Goal: Transaction & Acquisition: Purchase product/service

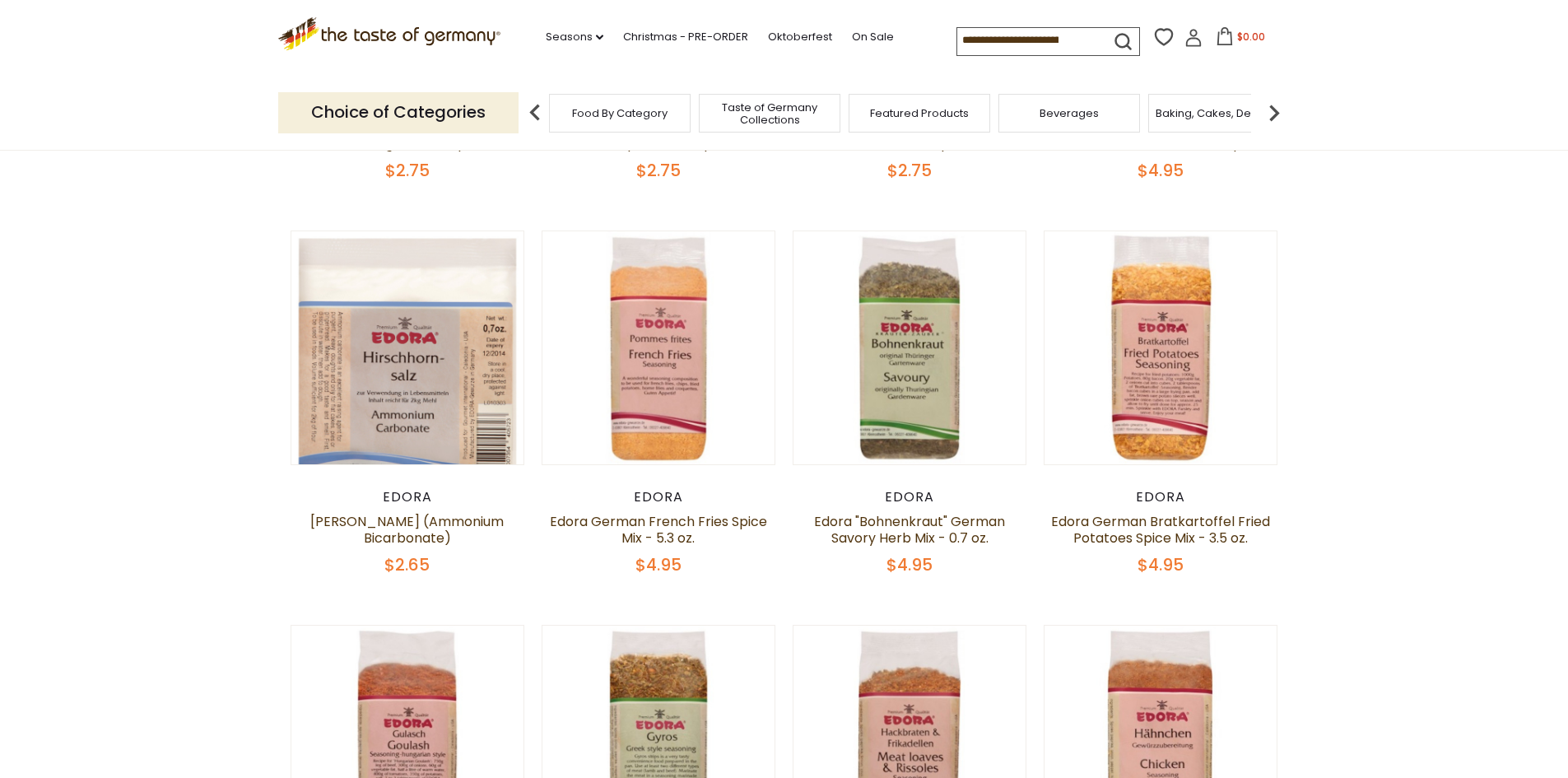
scroll to position [494, 0]
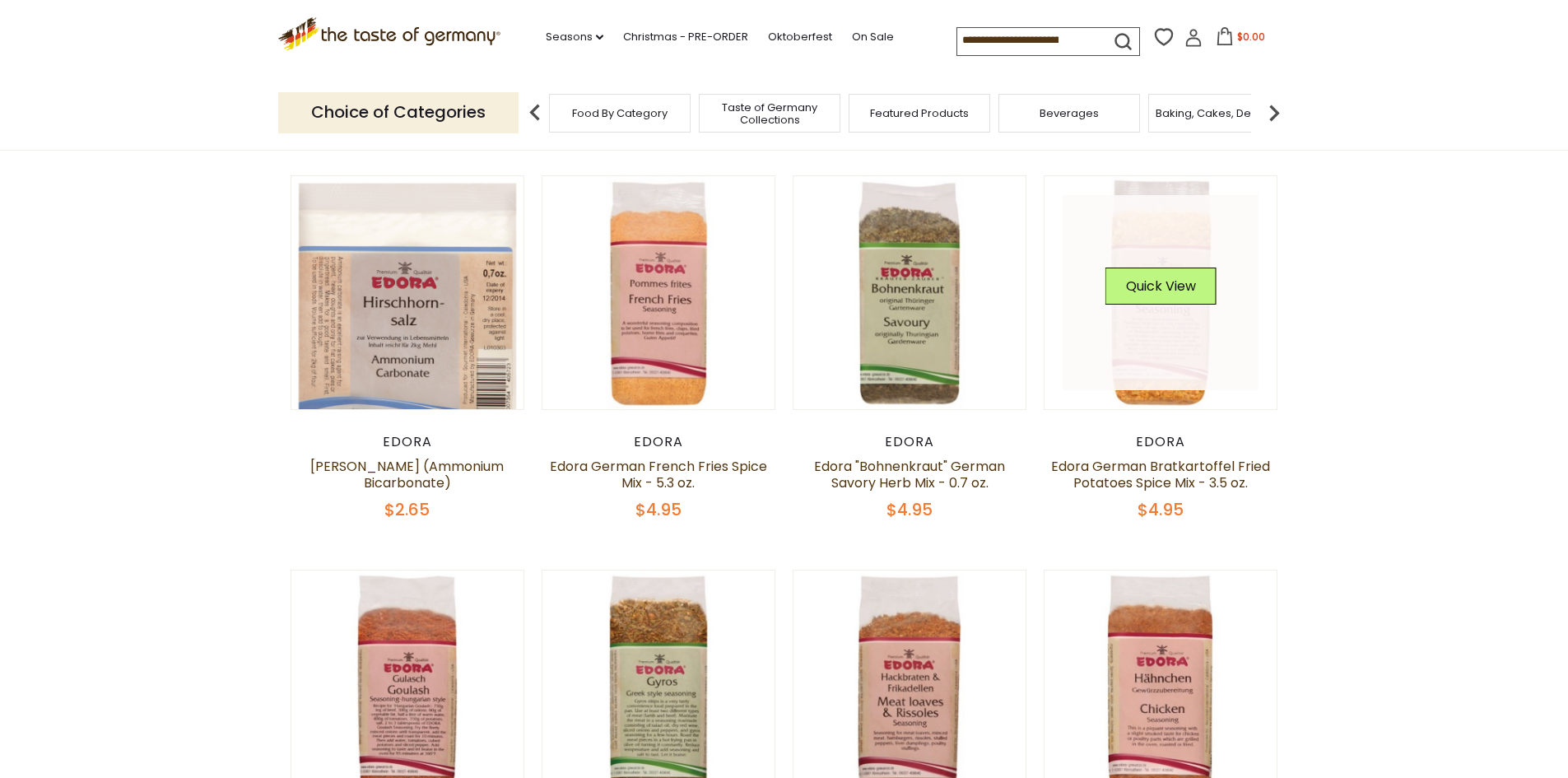
click at [1185, 368] on link at bounding box center [1160, 292] width 196 height 196
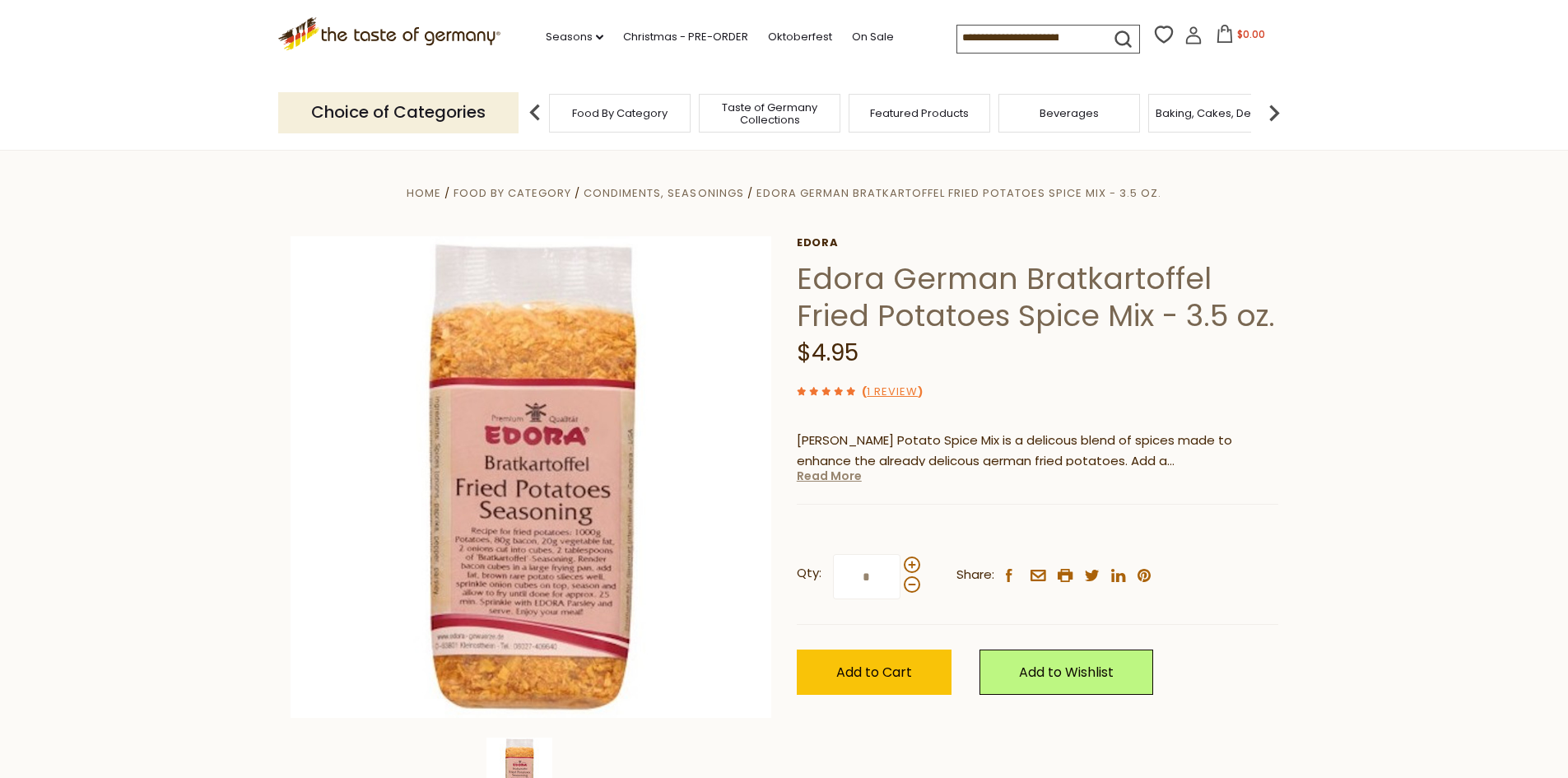
click at [828, 483] on link "Read More" at bounding box center [830, 475] width 65 height 16
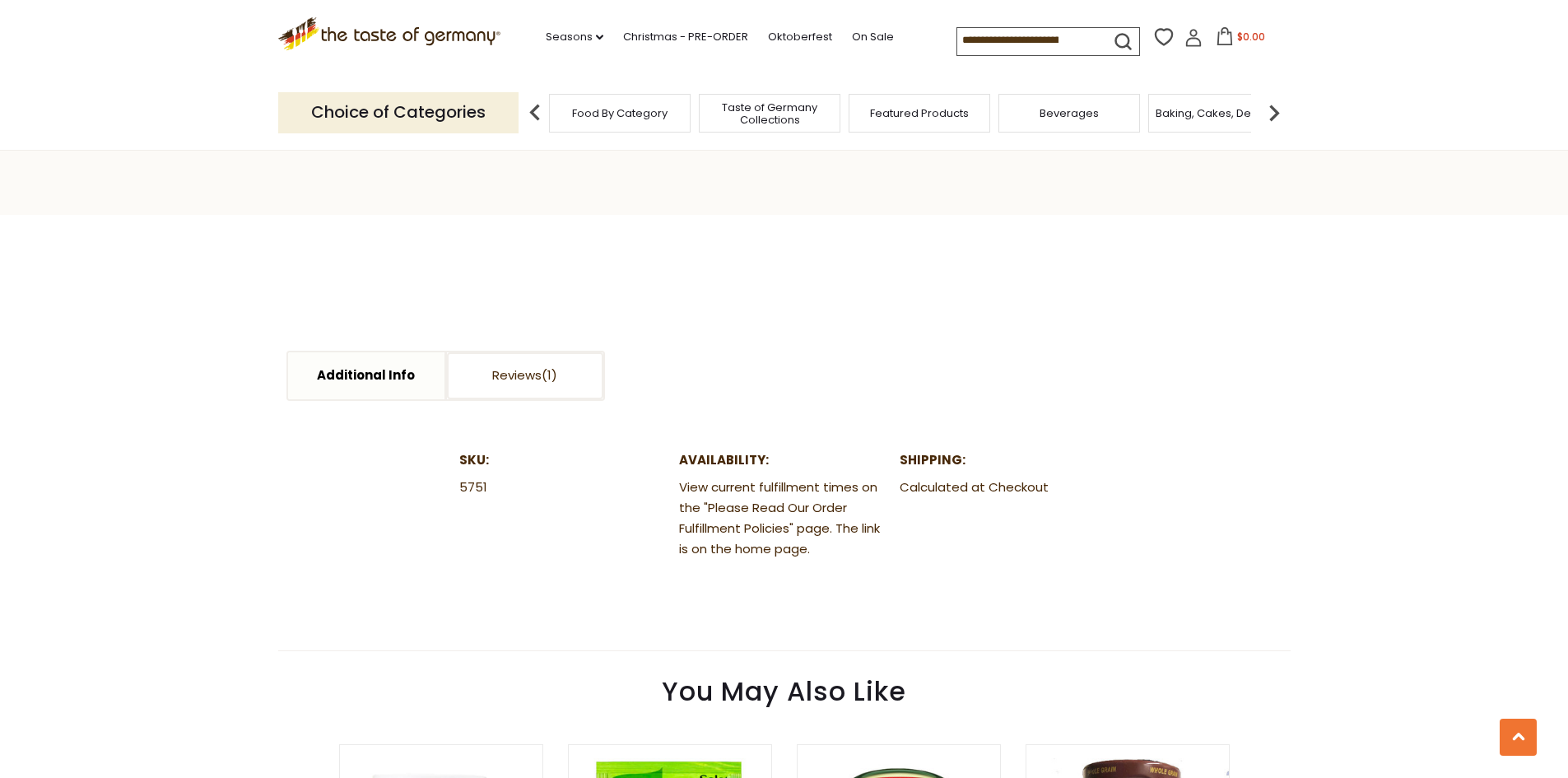
scroll to position [823, 0]
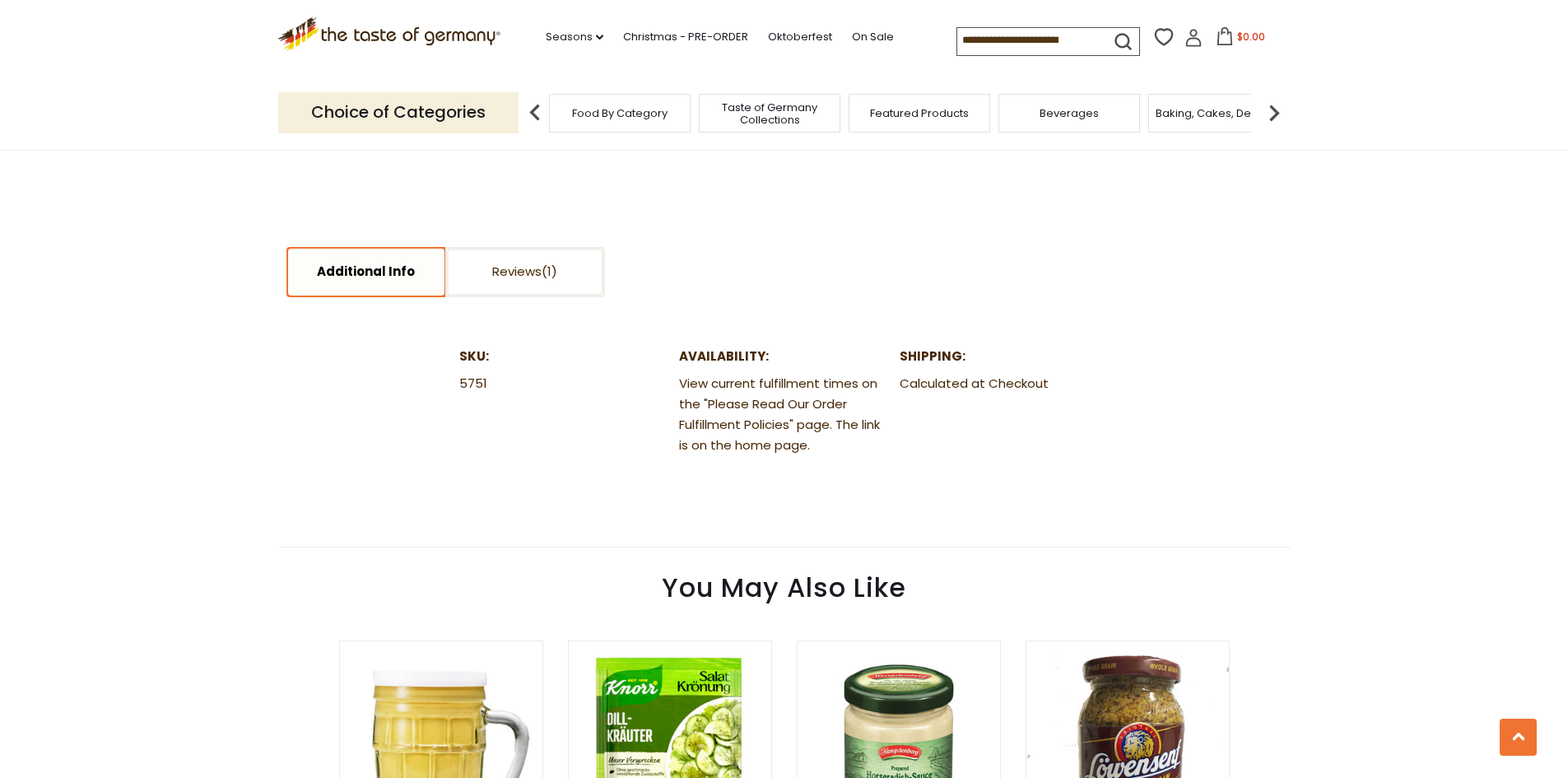
click at [374, 263] on link "Additional Info" at bounding box center [367, 271] width 157 height 47
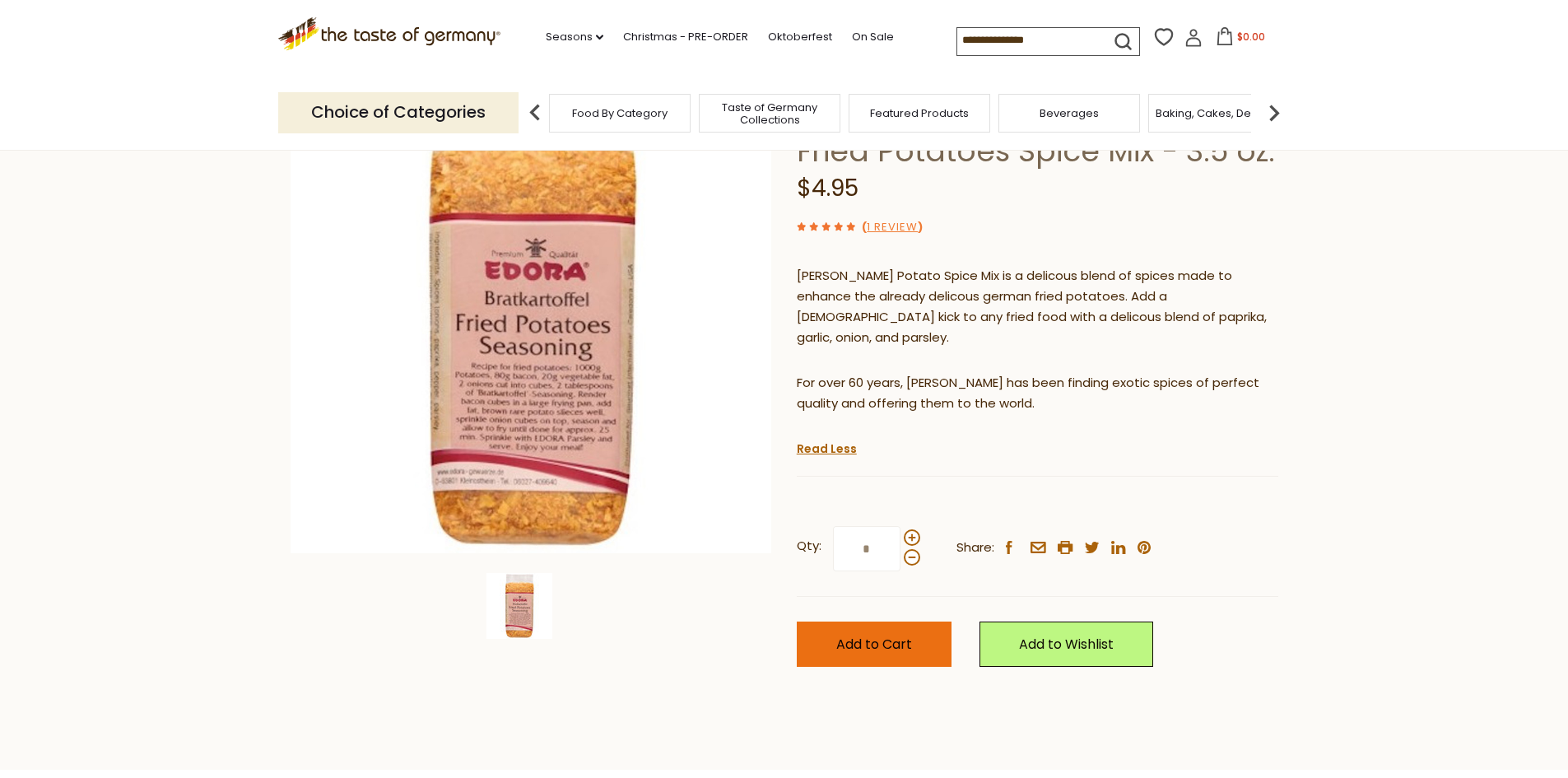
scroll to position [82, 0]
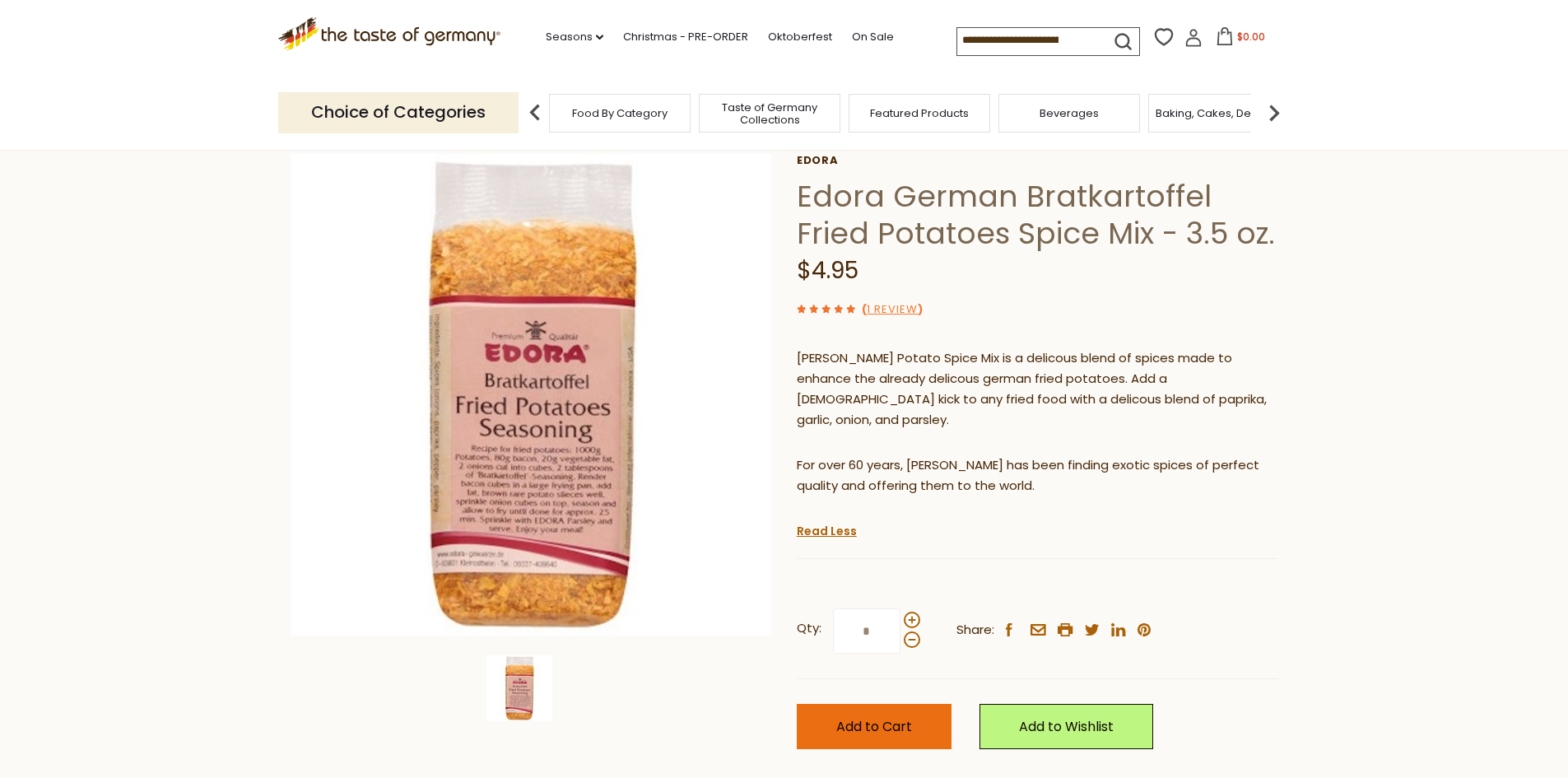
click at [872, 717] on span "Add to Cart" at bounding box center [874, 726] width 75 height 19
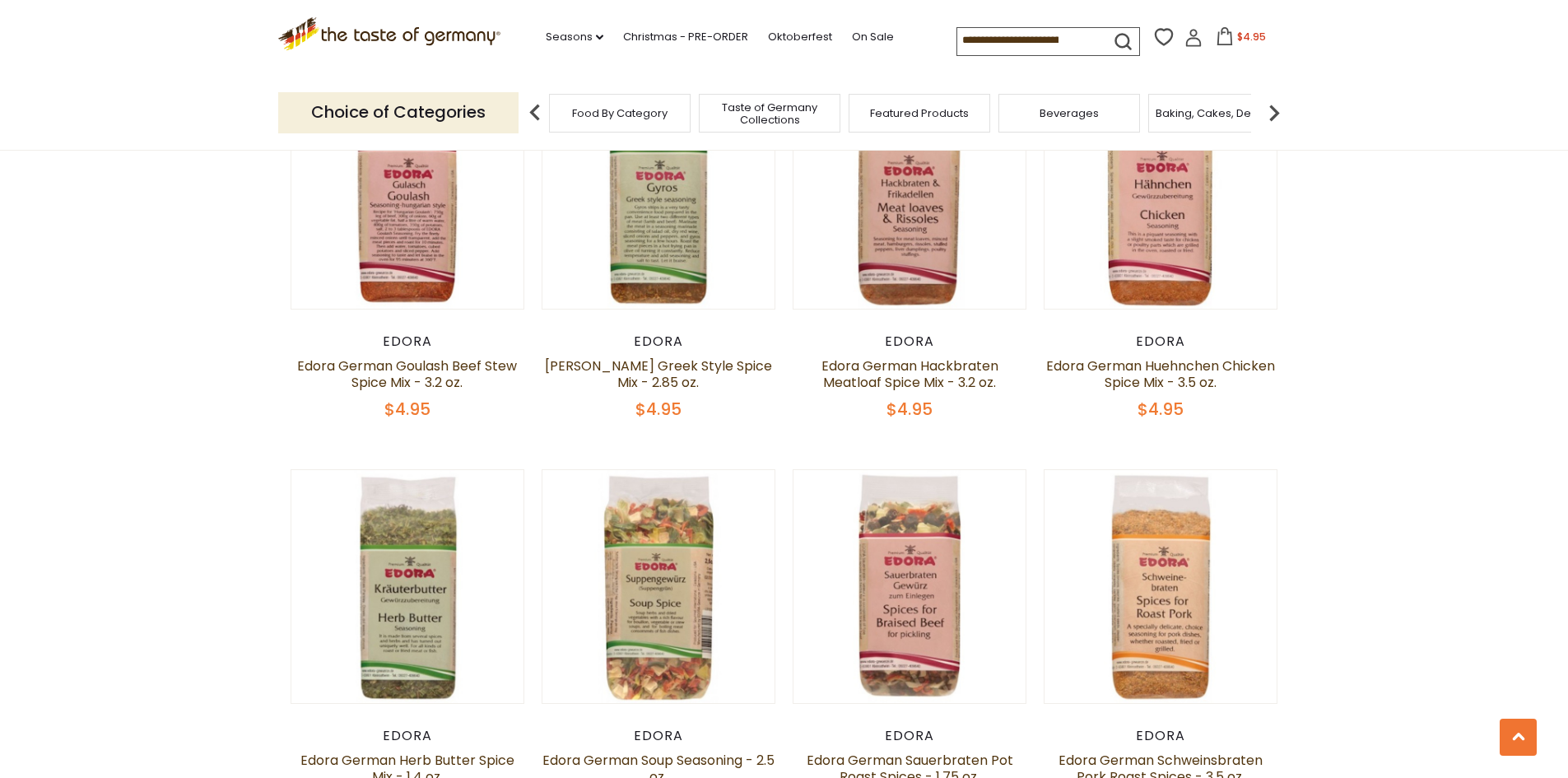
scroll to position [1152, 0]
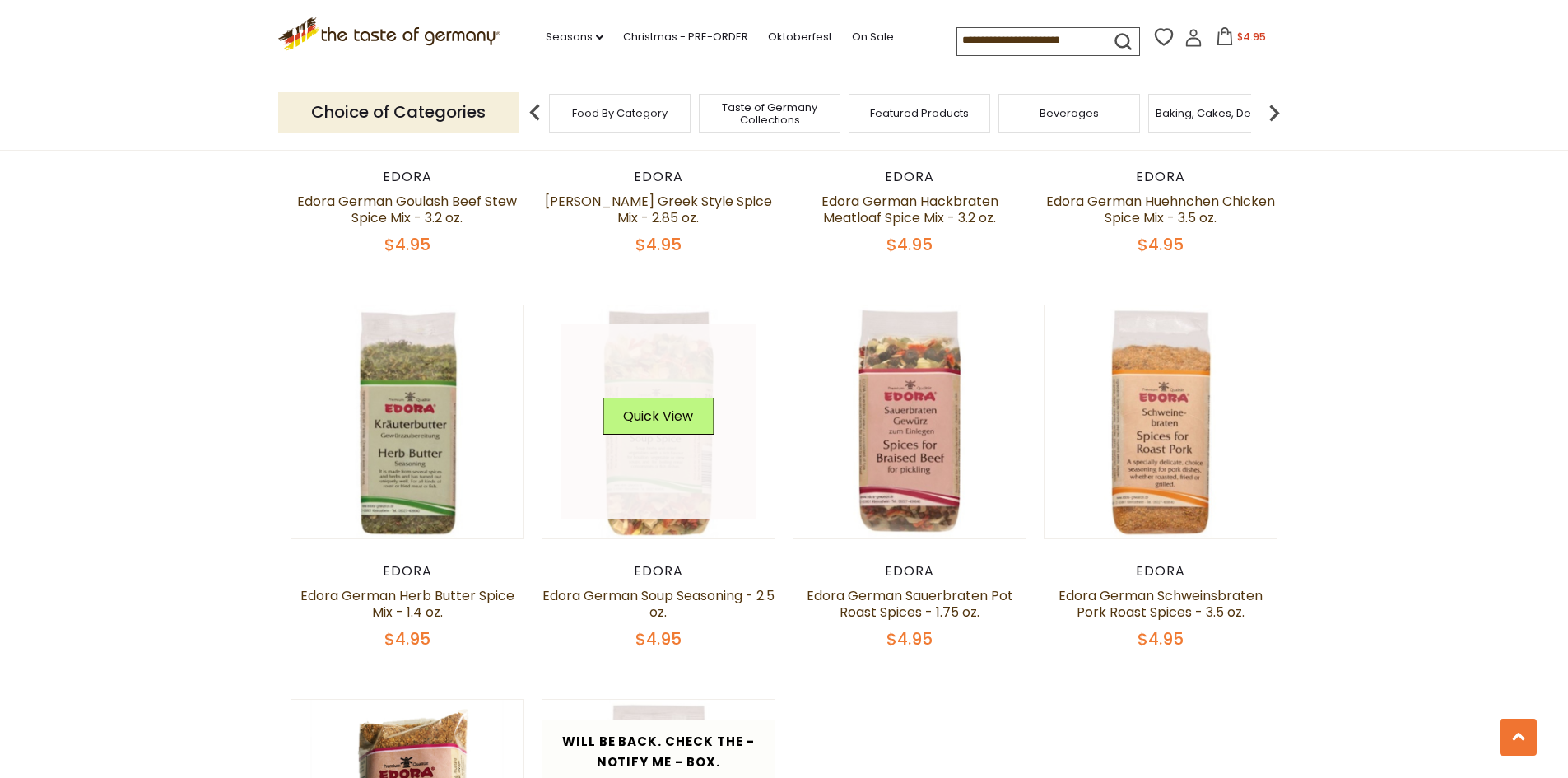
click at [668, 538] on img at bounding box center [659, 422] width 233 height 233
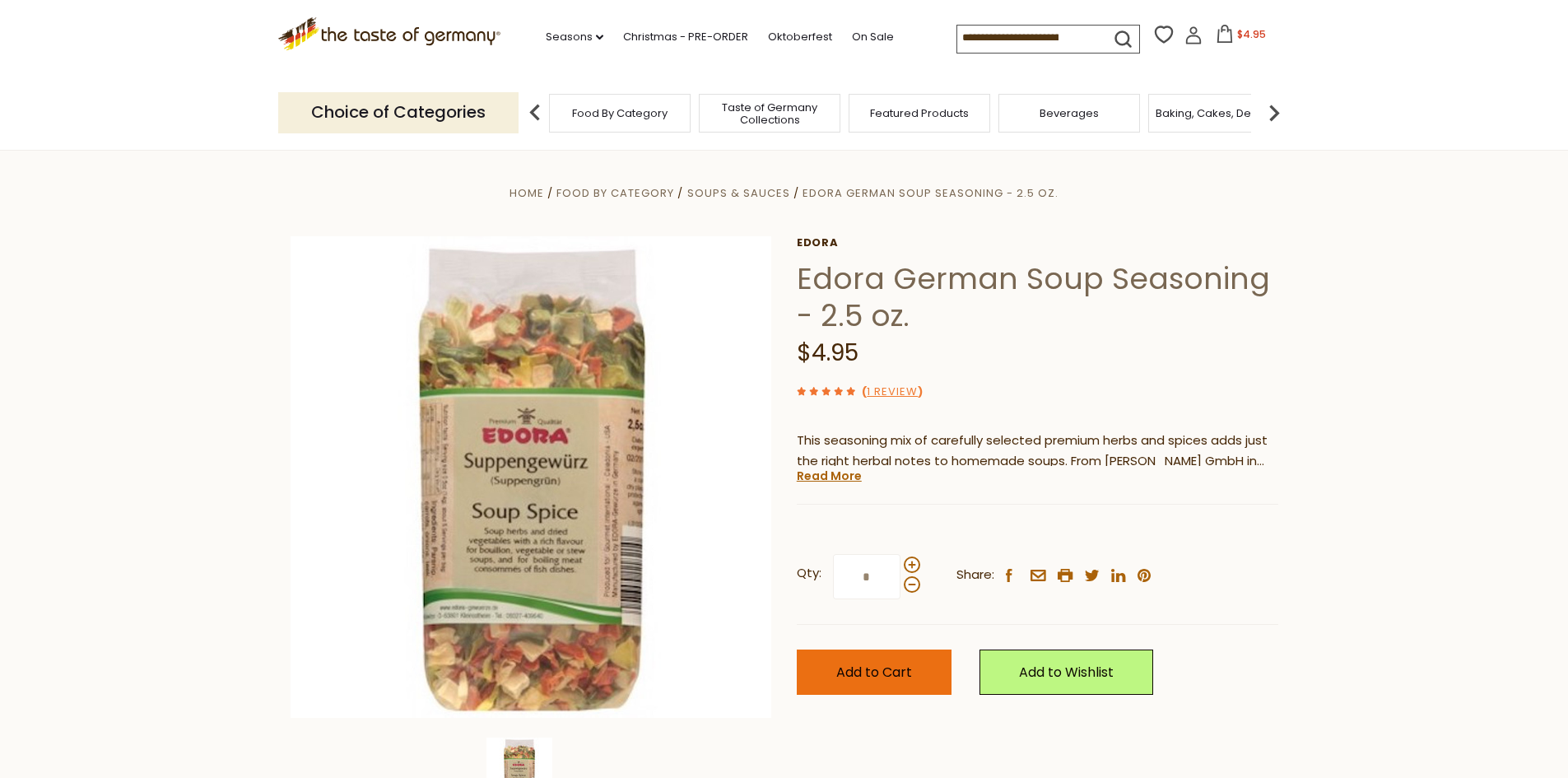
click at [884, 679] on span "Add to Cart" at bounding box center [874, 672] width 75 height 19
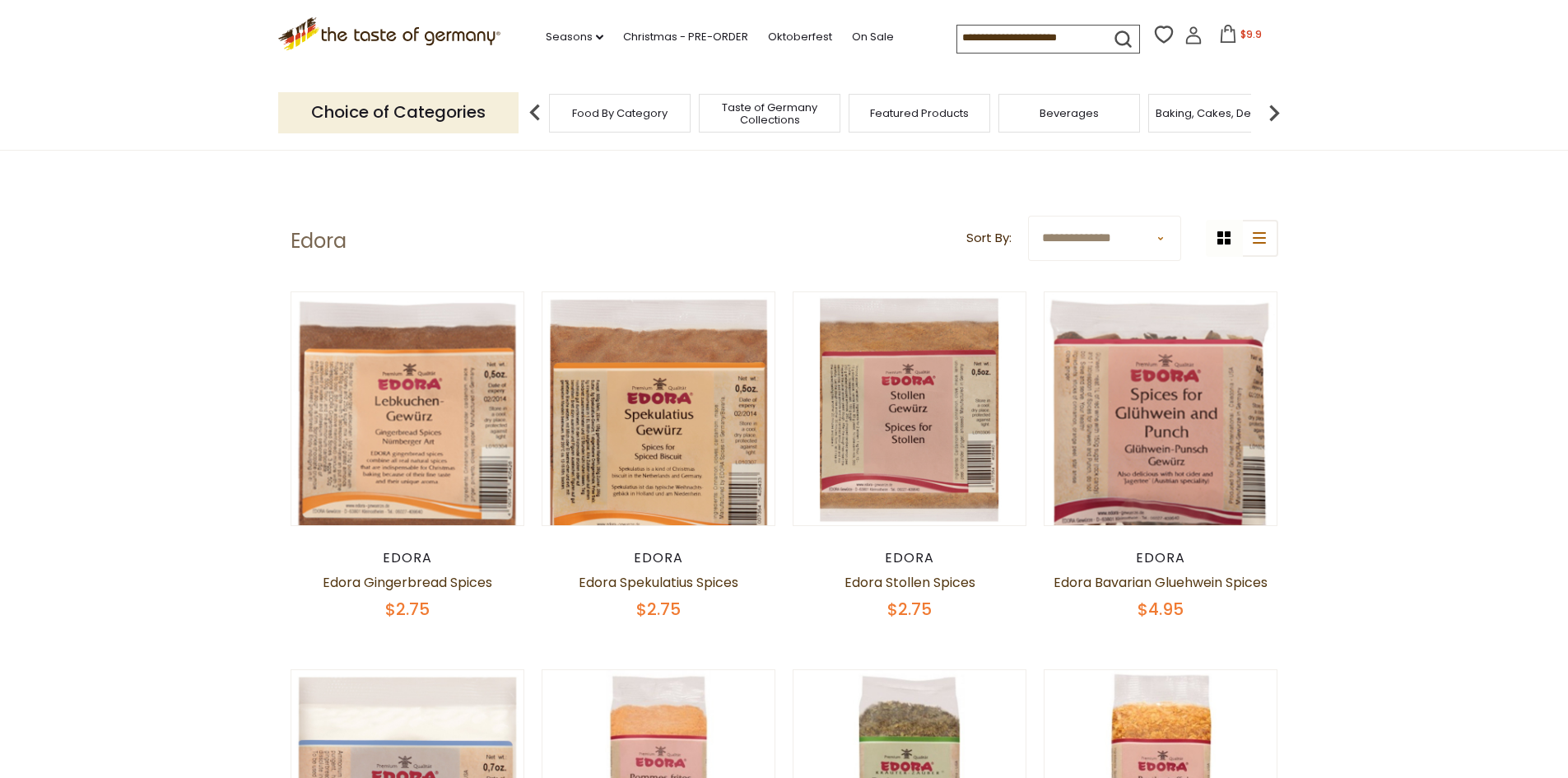
click at [625, 117] on span "Food By Category" at bounding box center [620, 113] width 95 height 12
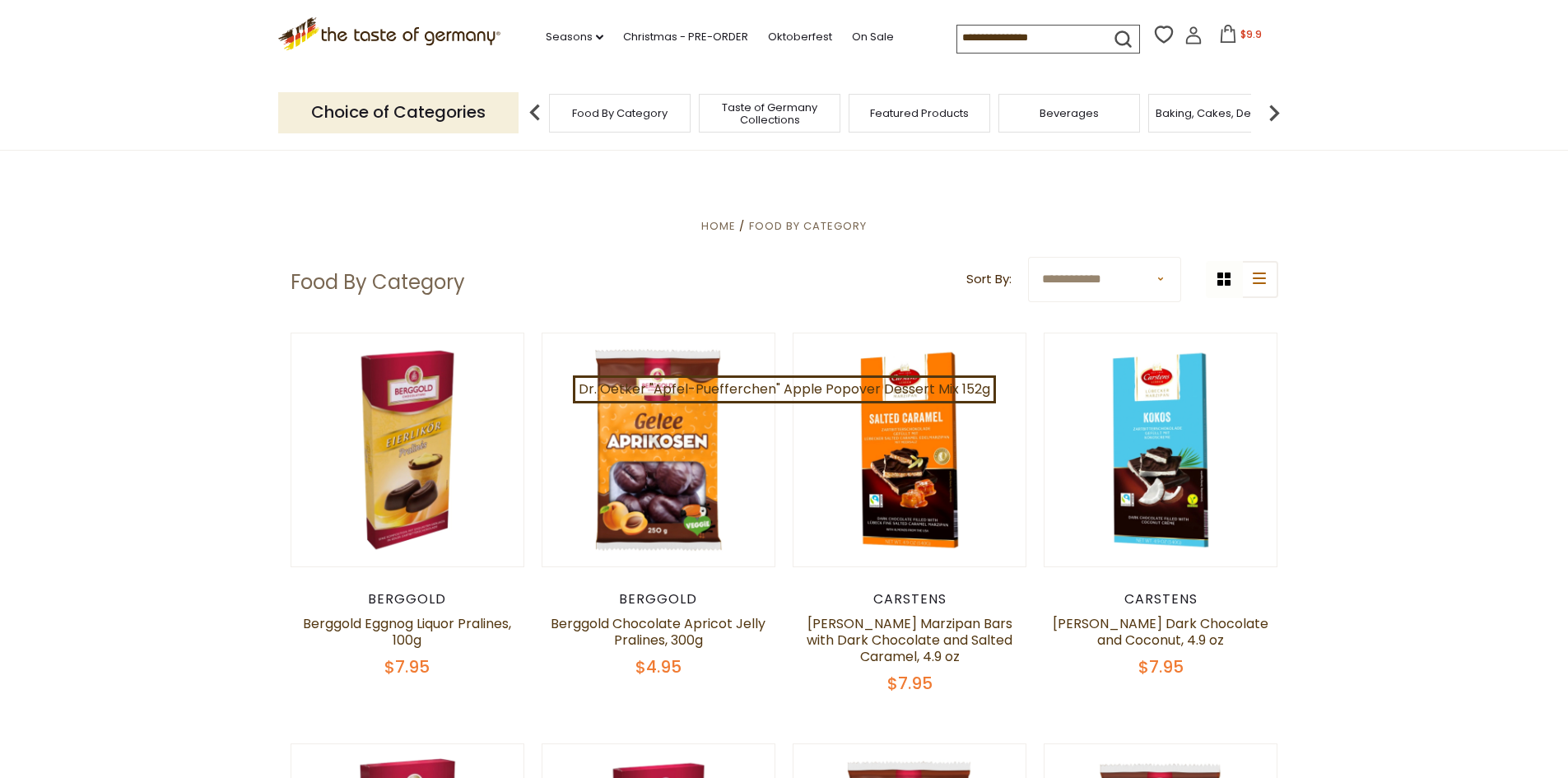
click at [625, 116] on span "Food By Category" at bounding box center [620, 113] width 95 height 12
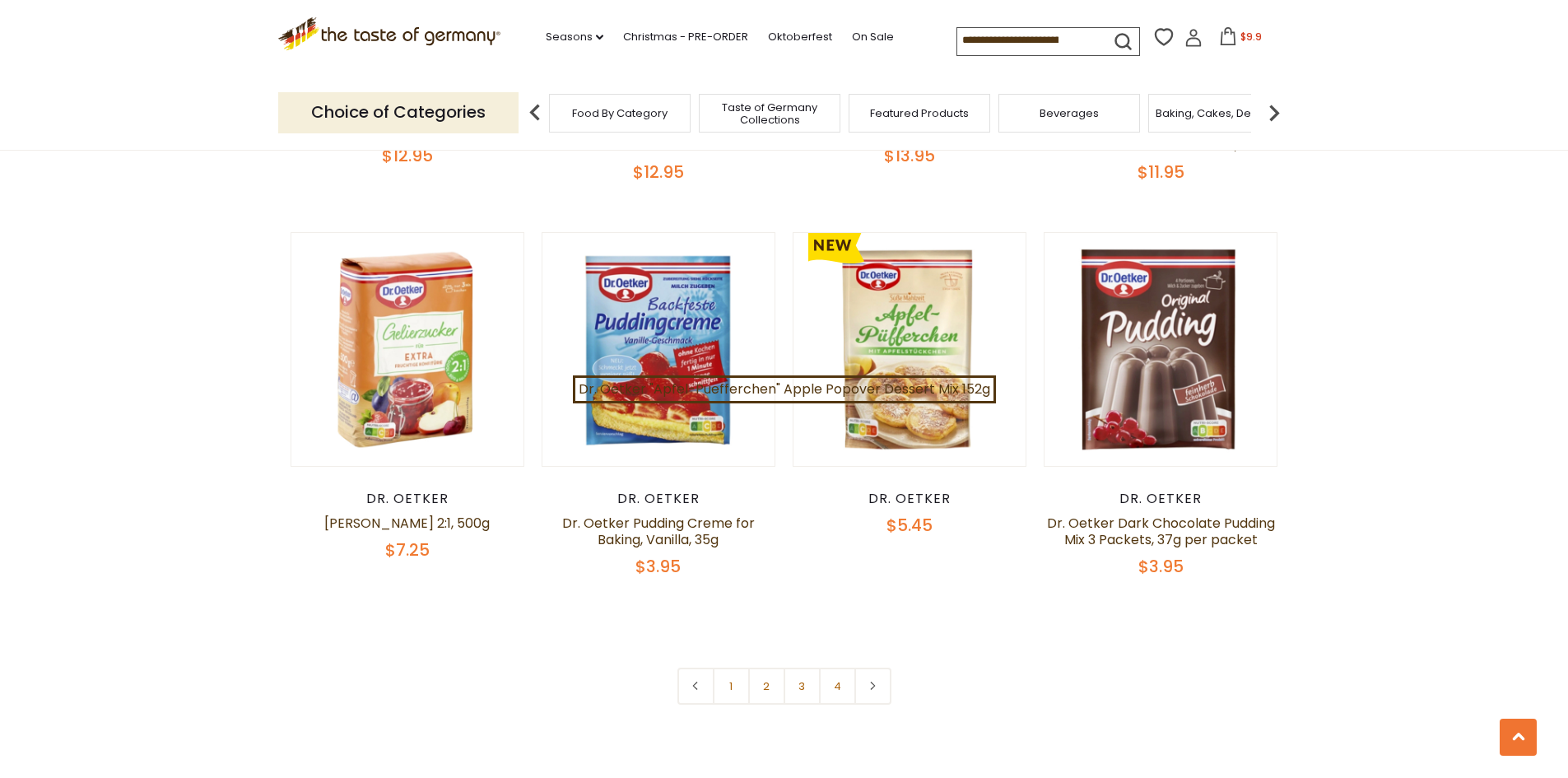
scroll to position [3539, 0]
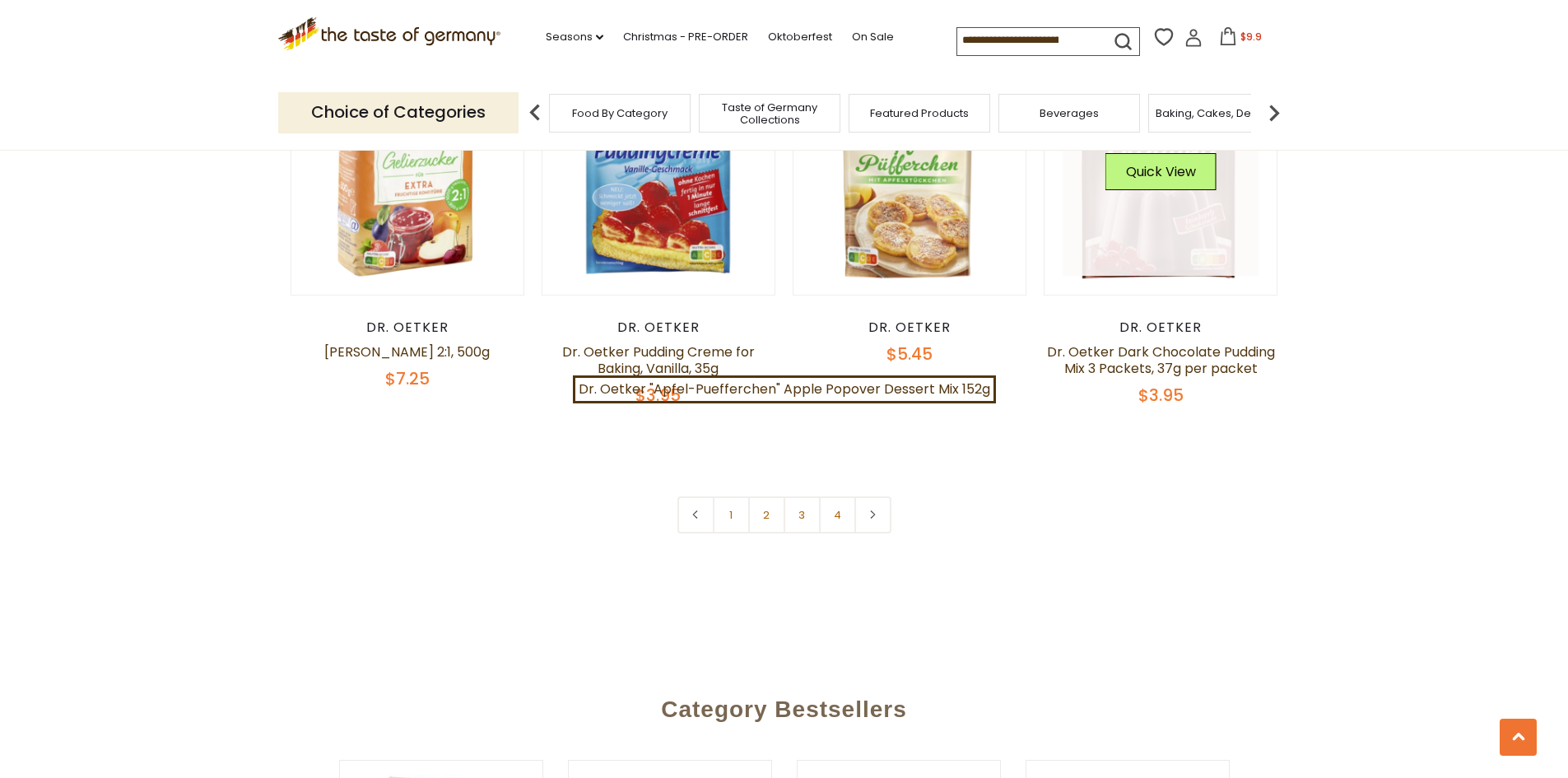
click at [1176, 234] on link at bounding box center [1160, 178] width 196 height 196
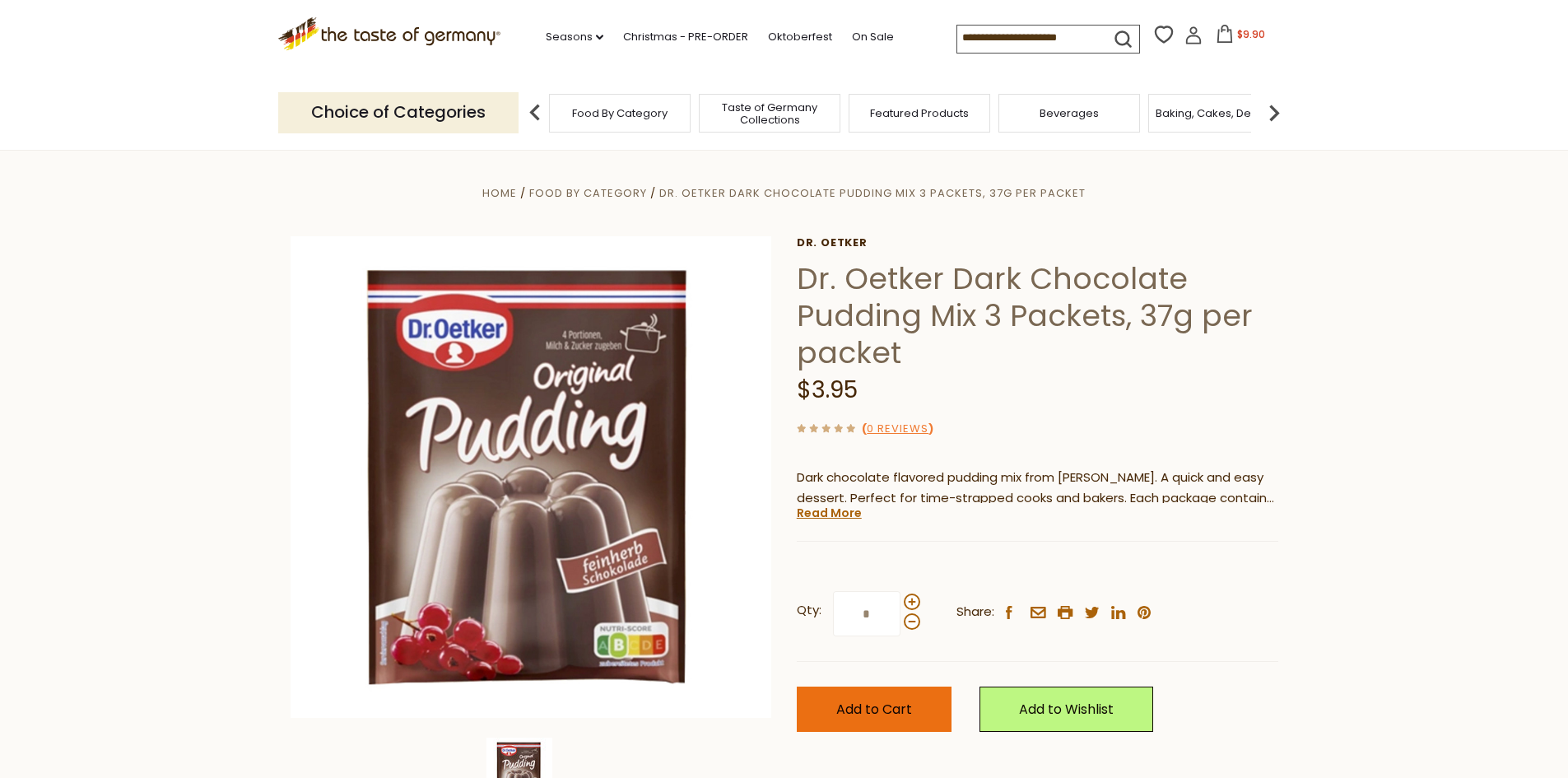
click at [904, 705] on span "Add to Cart" at bounding box center [874, 709] width 75 height 19
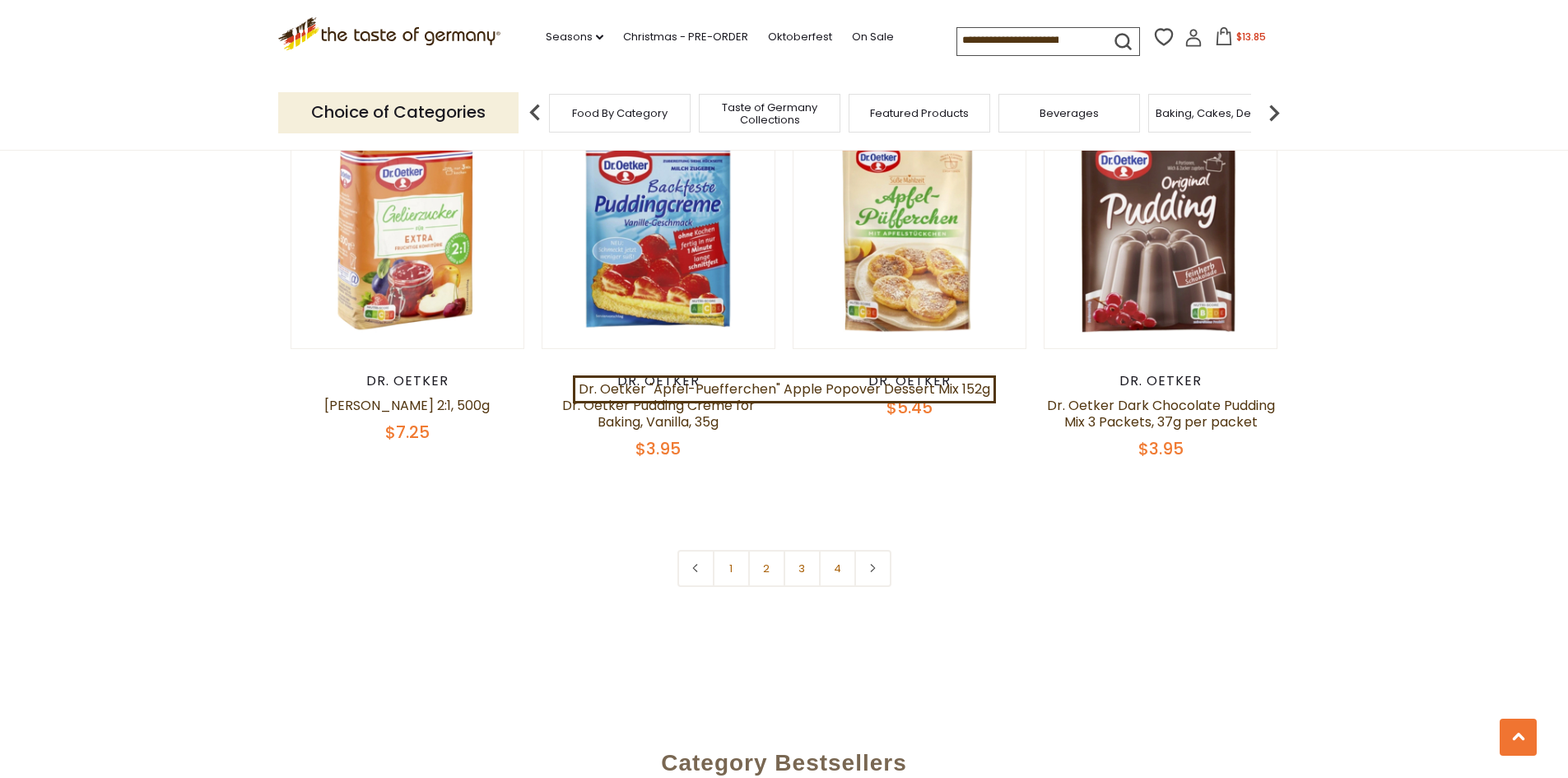
scroll to position [3457, 0]
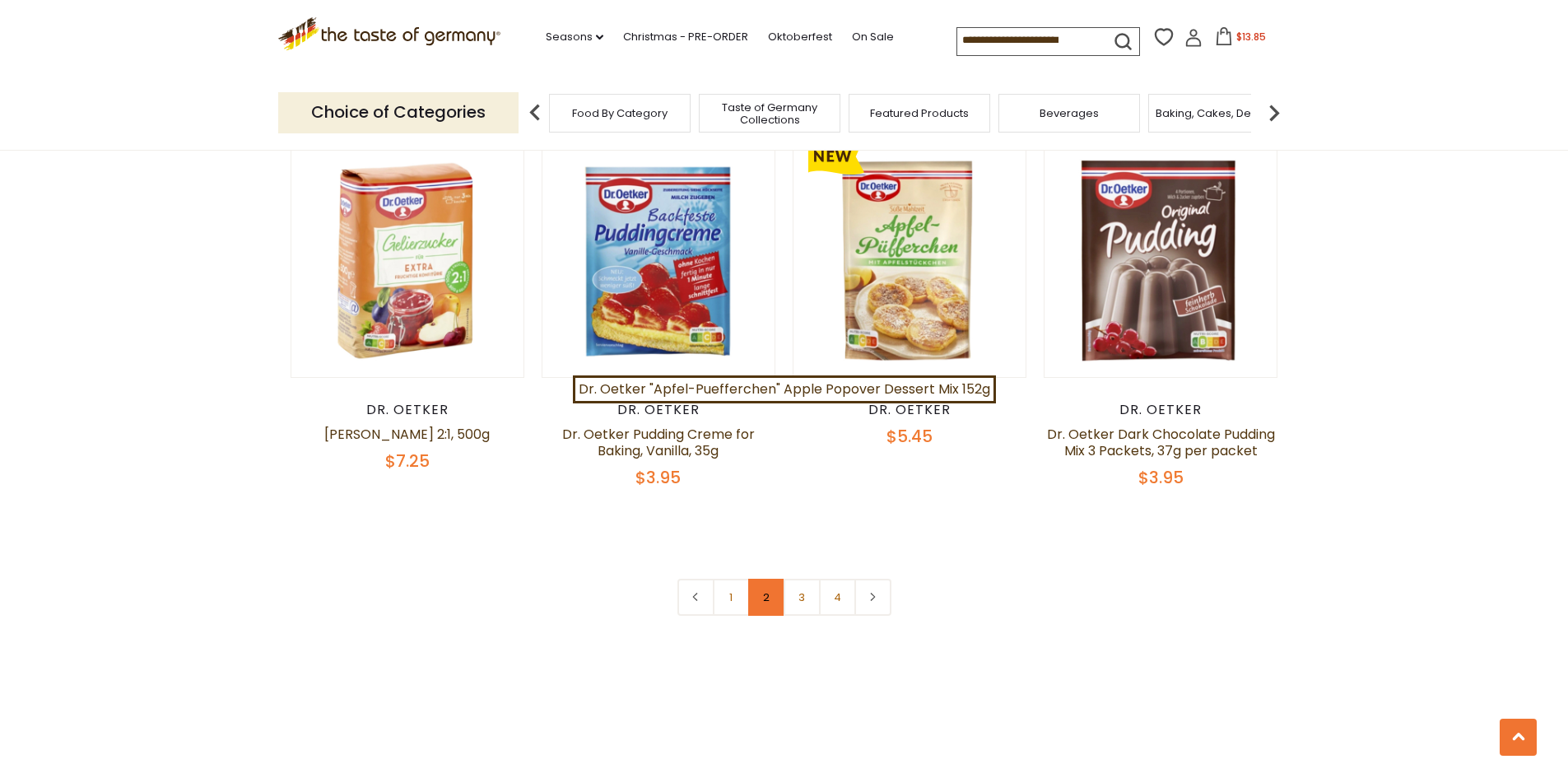
click at [762, 585] on link "2" at bounding box center [767, 597] width 37 height 37
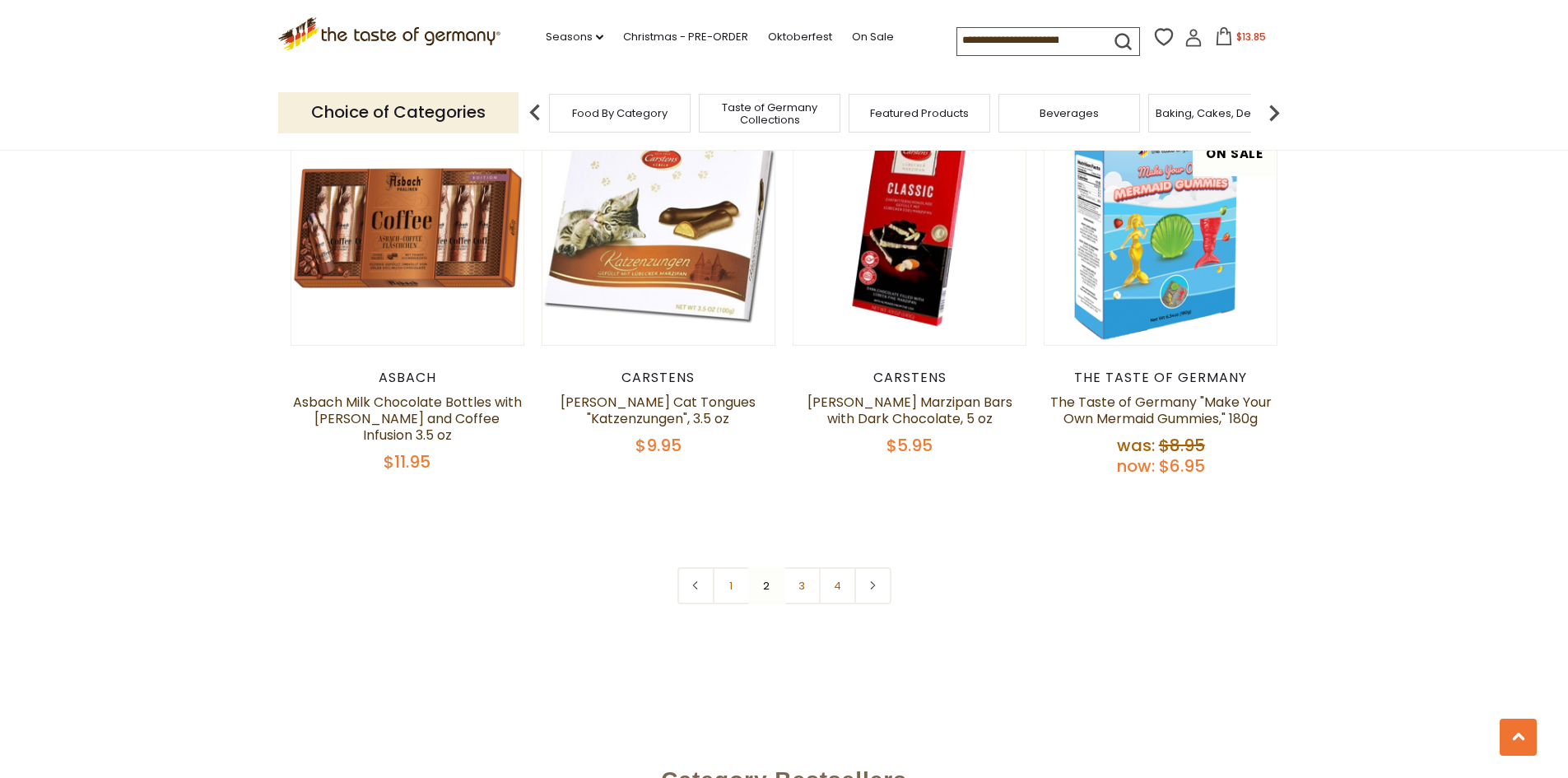
scroll to position [3631, 0]
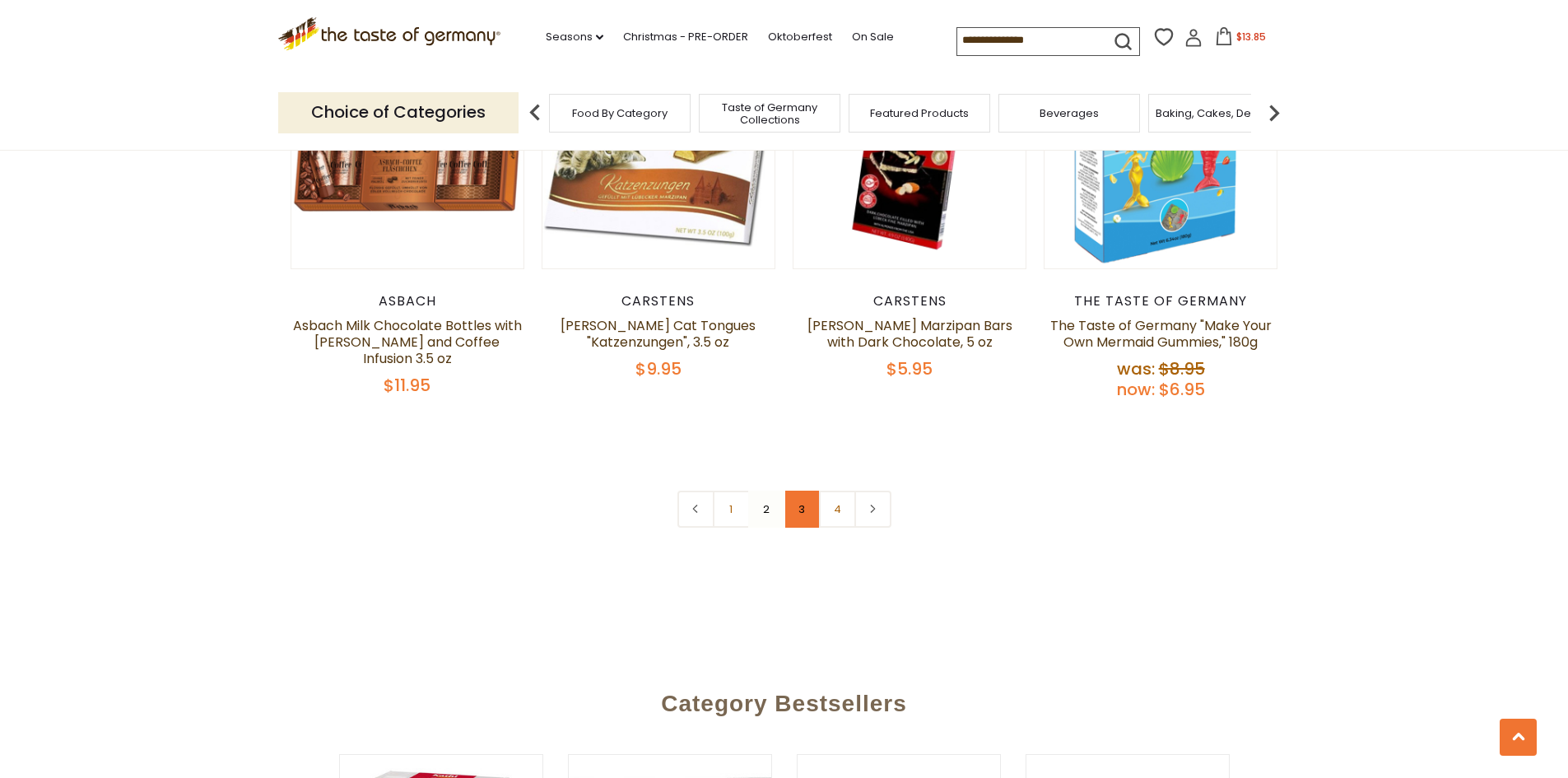
click at [803, 491] on link "3" at bounding box center [802, 509] width 37 height 37
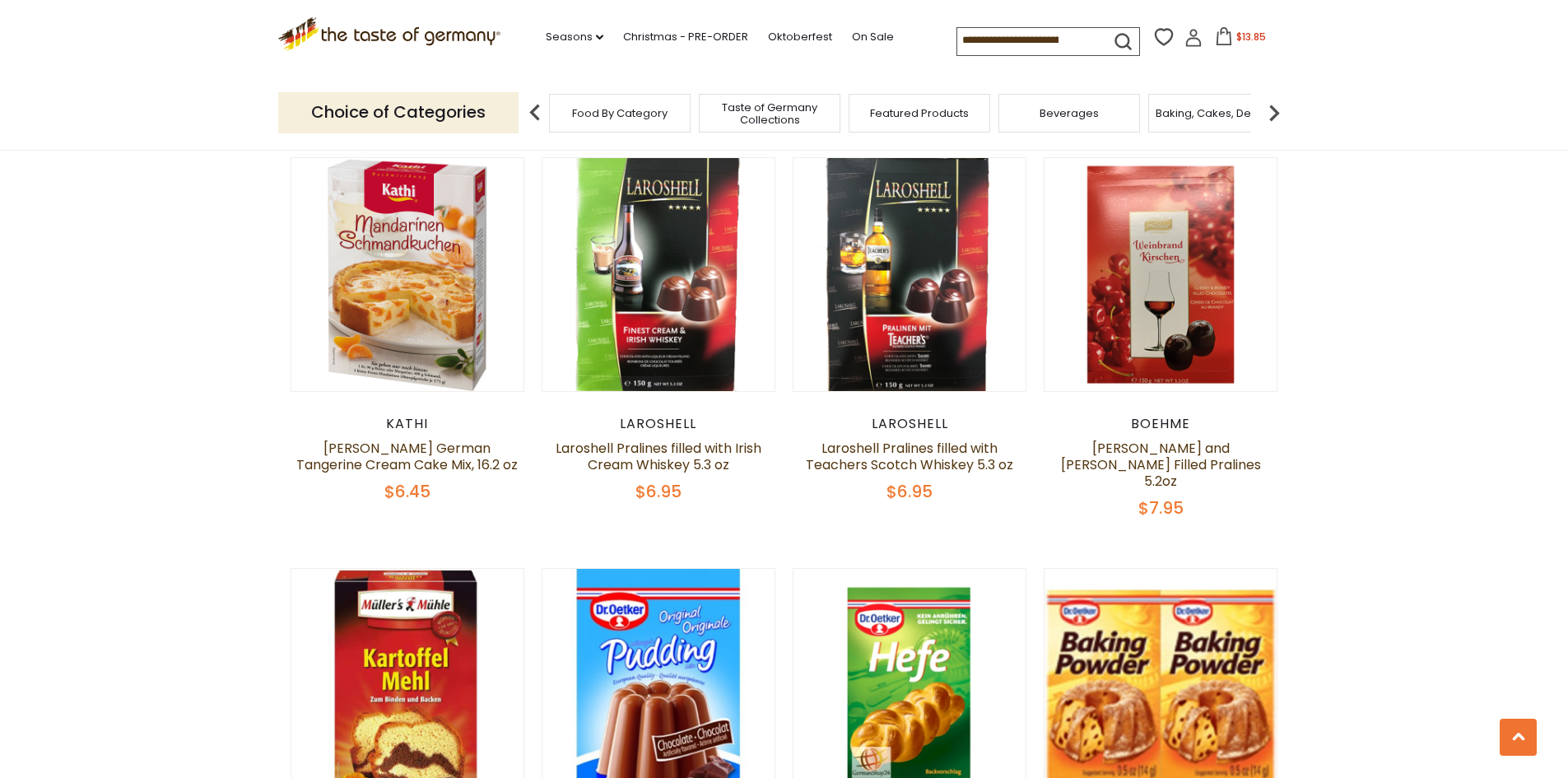
scroll to position [1564, 0]
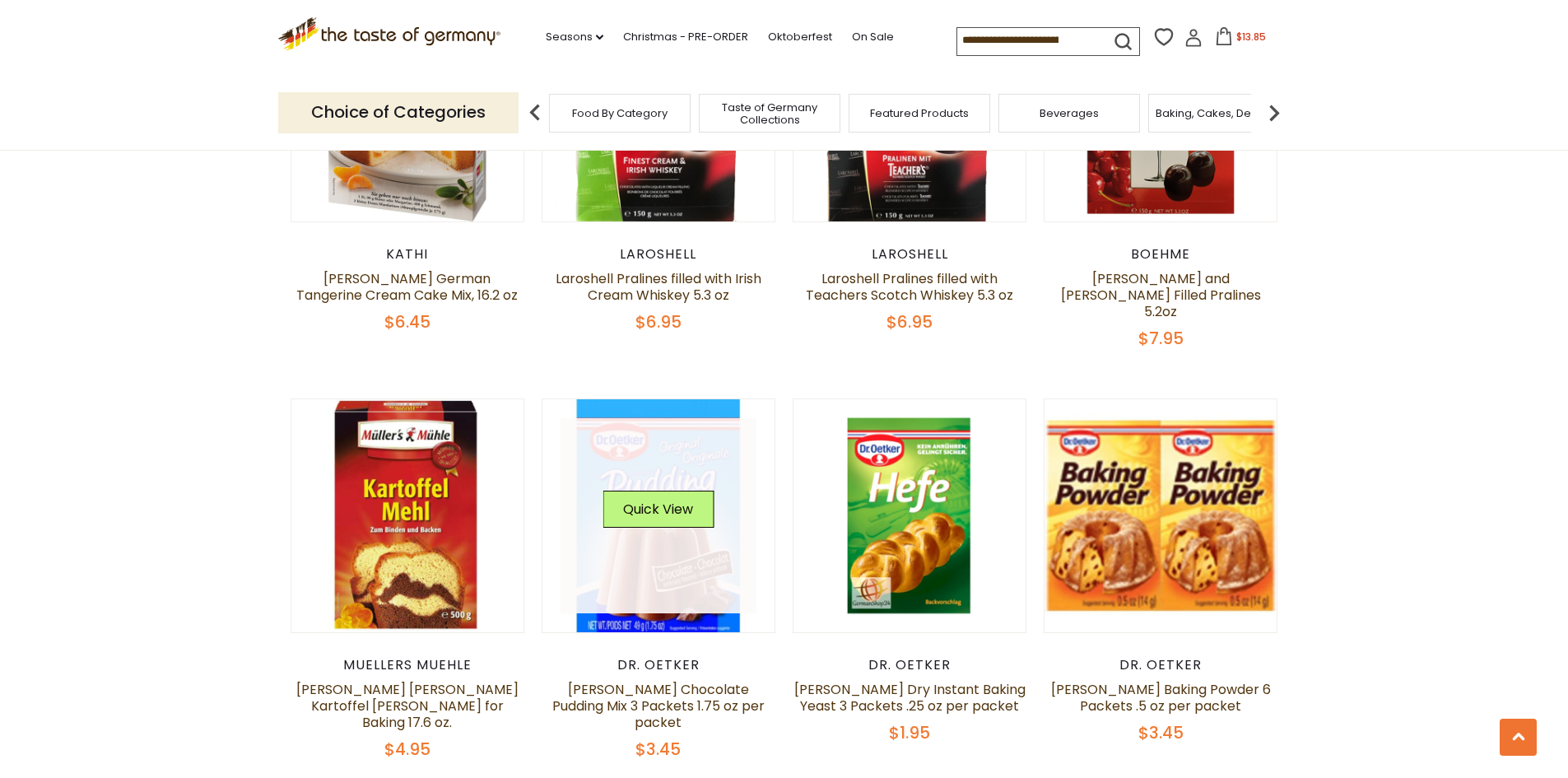
click at [670, 586] on link at bounding box center [658, 515] width 196 height 196
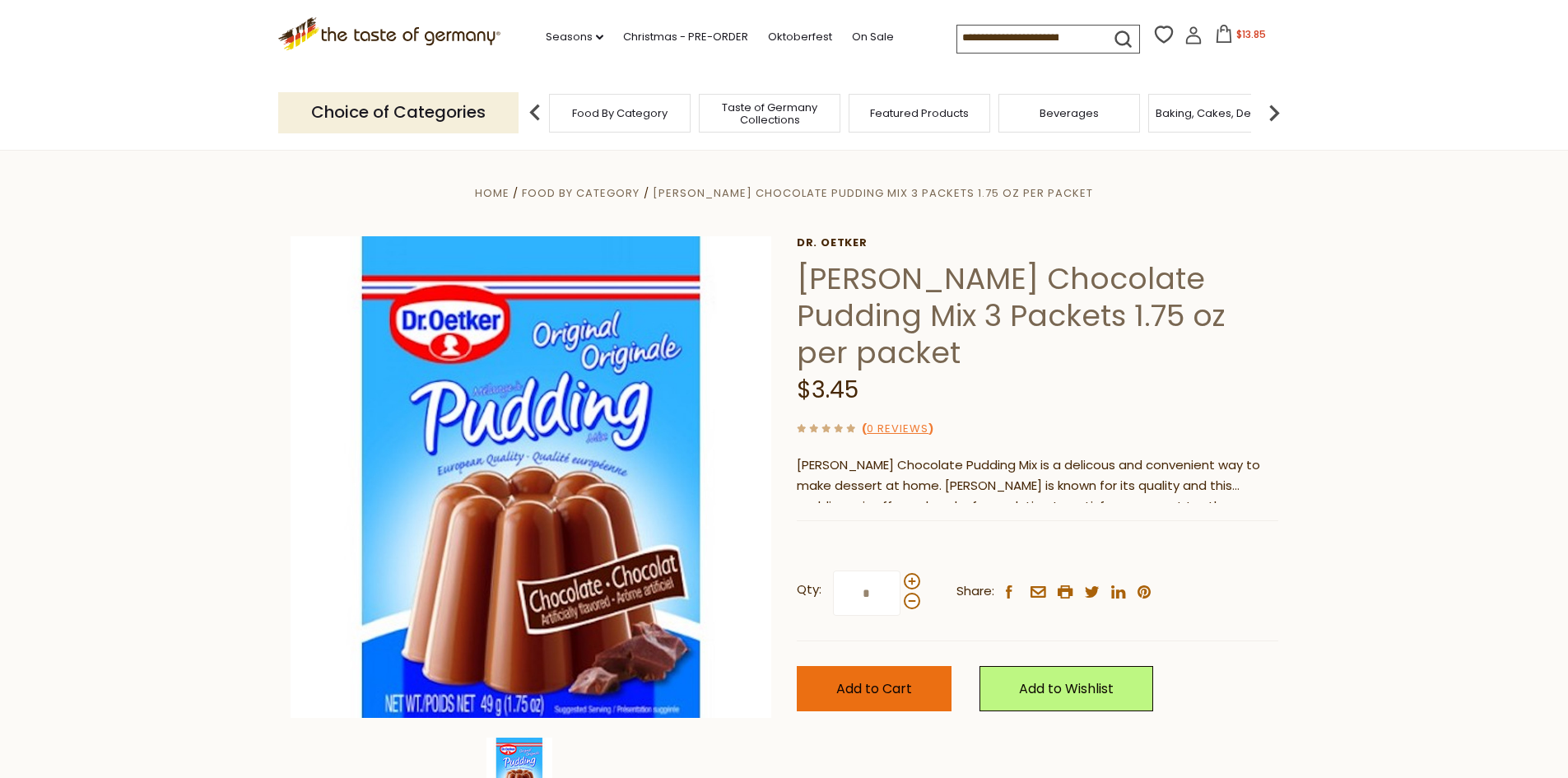
click at [904, 665] on button "Add to Cart" at bounding box center [875, 687] width 155 height 45
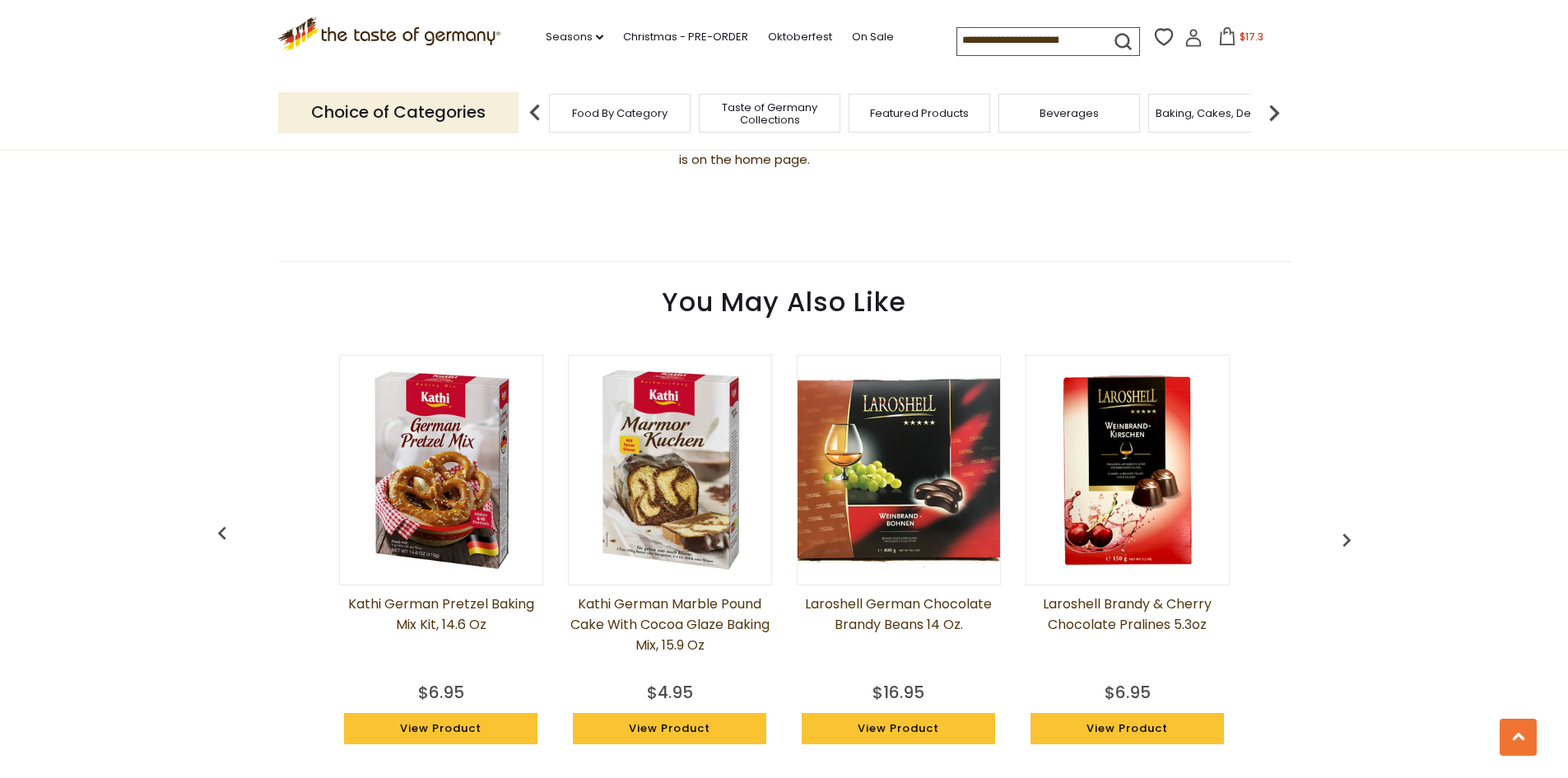
scroll to position [1070, 0]
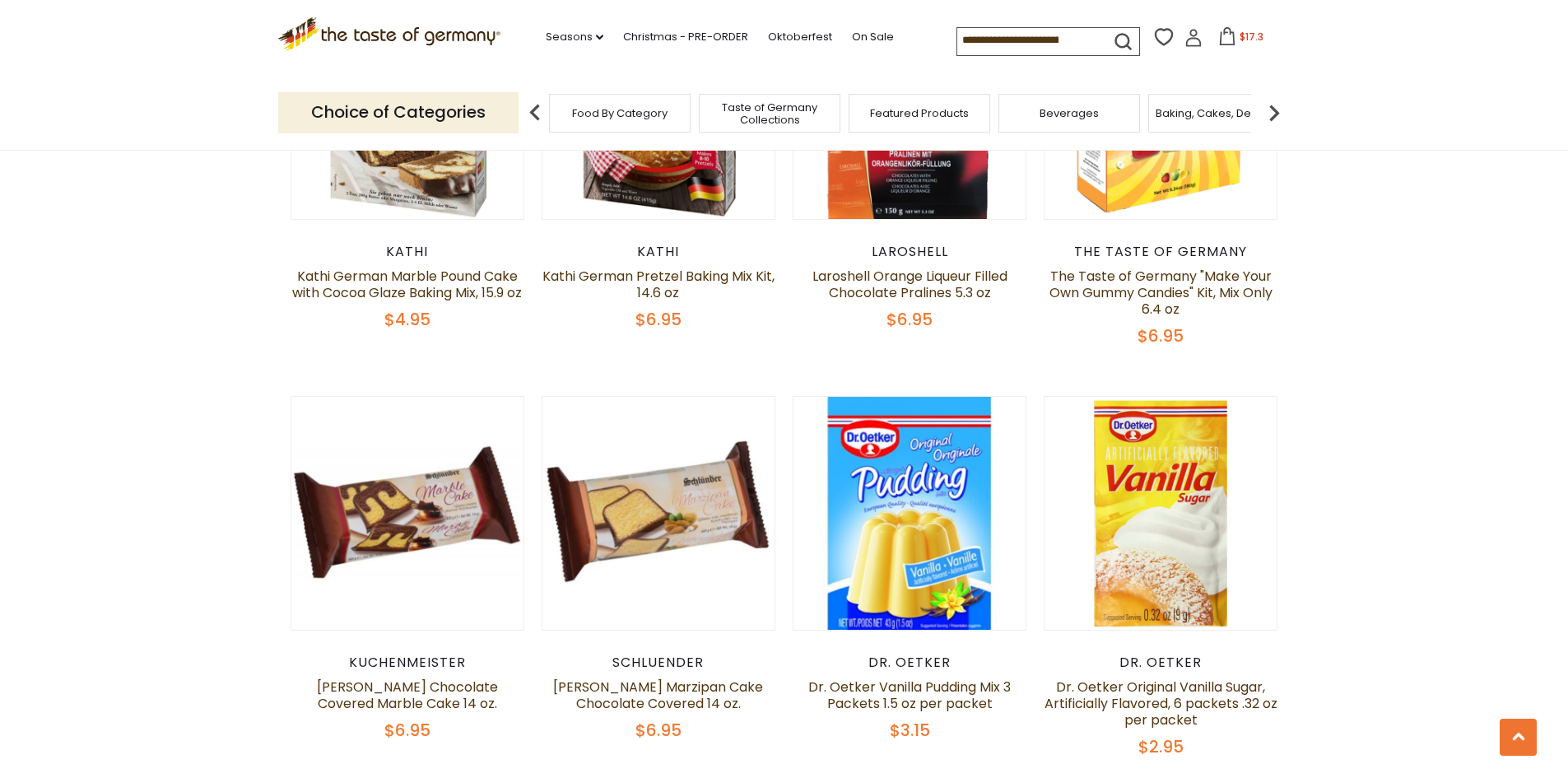
scroll to position [3209, 0]
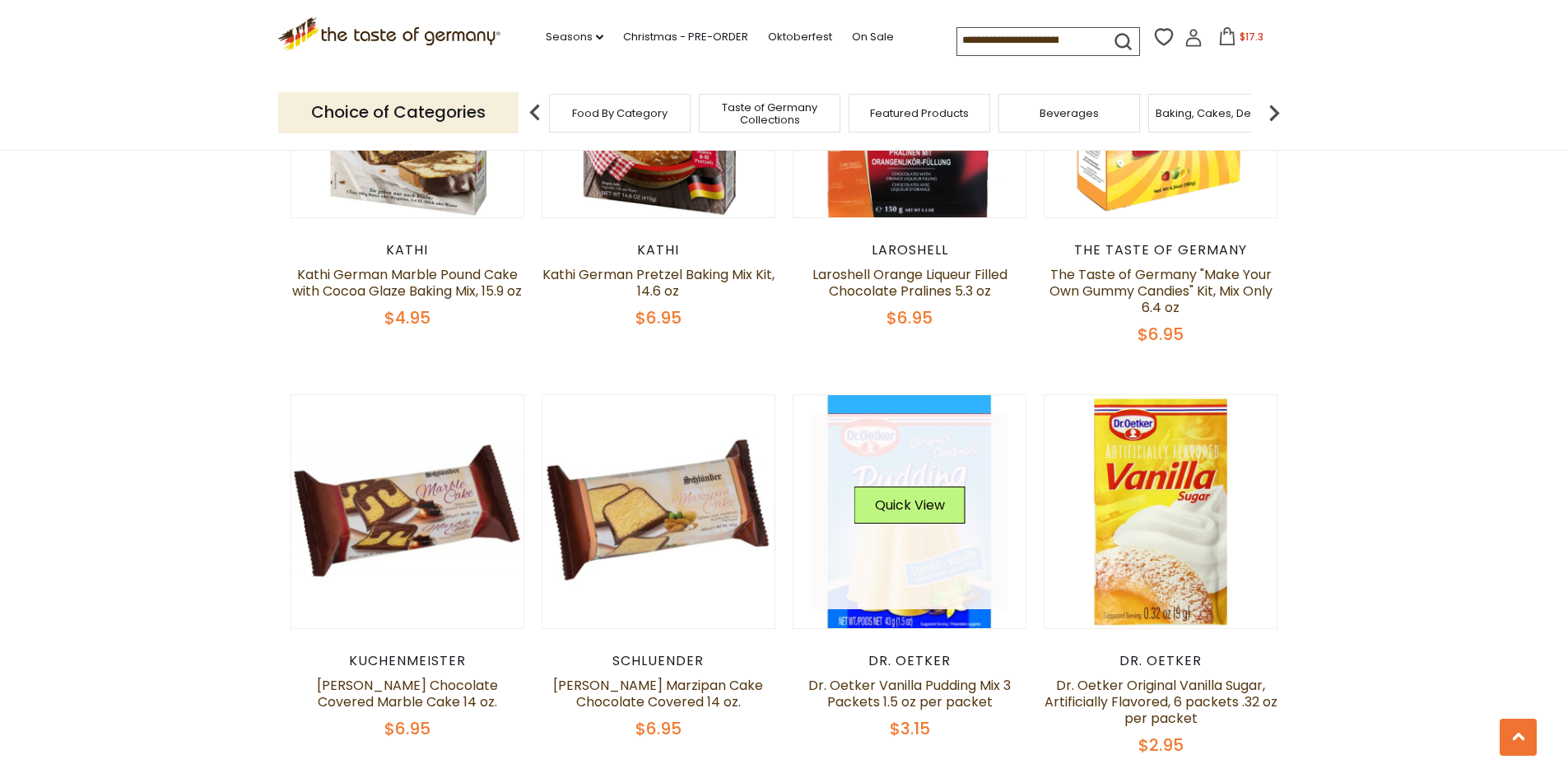
click at [934, 521] on link at bounding box center [909, 512] width 196 height 196
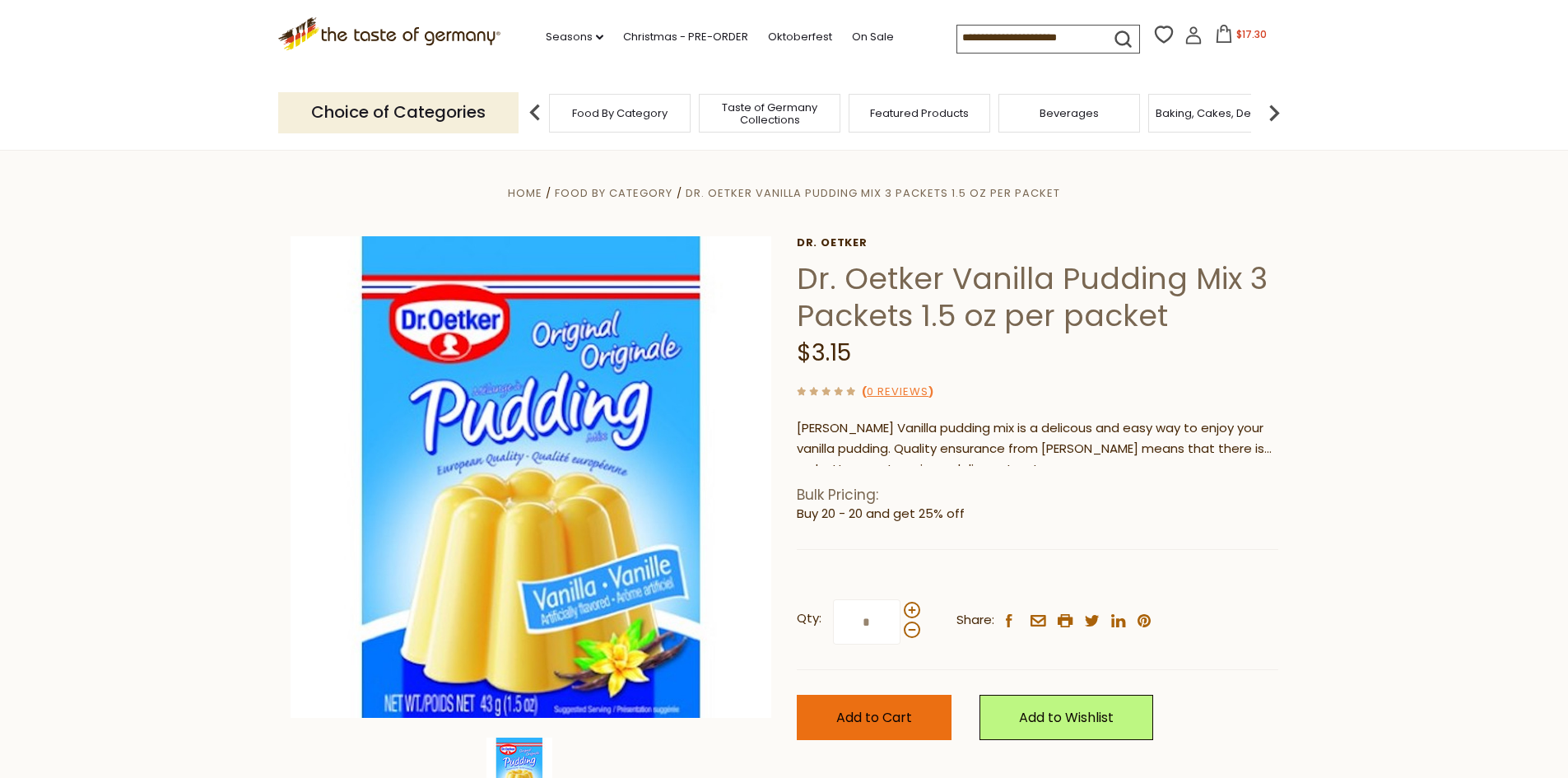
click at [914, 720] on button "Add to Cart" at bounding box center [875, 717] width 155 height 45
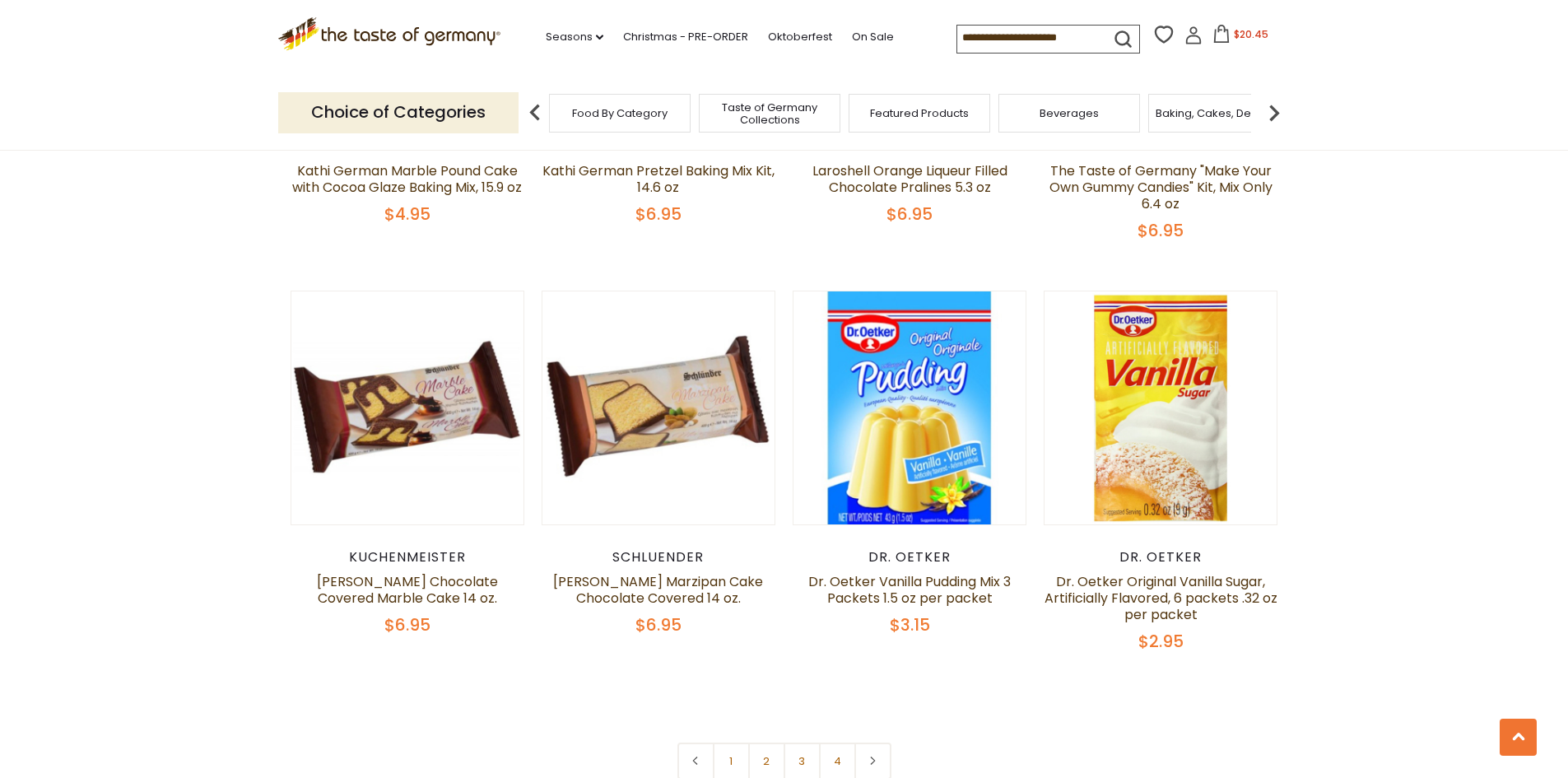
scroll to position [3539, 0]
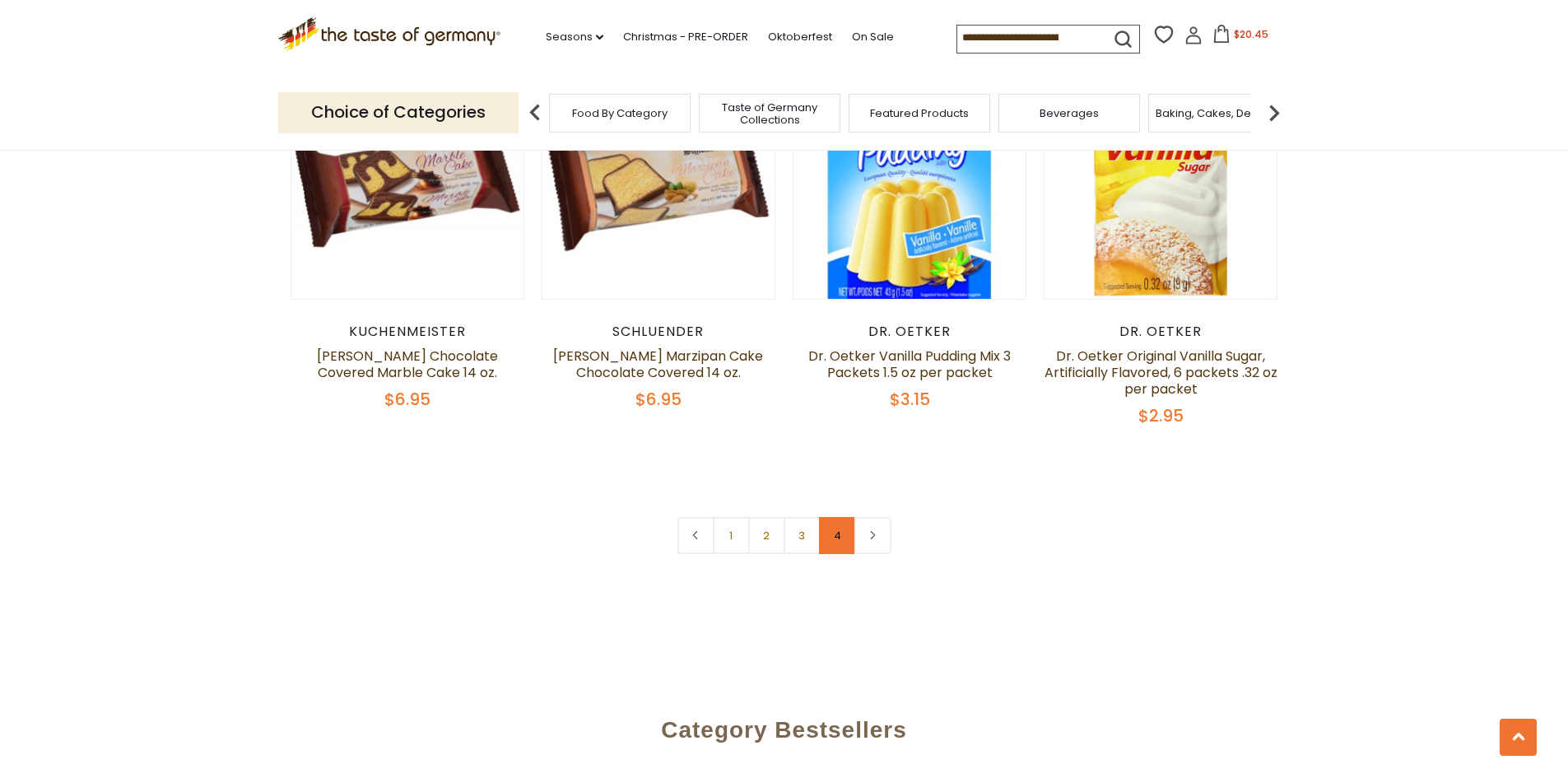
click at [845, 516] on link "4" at bounding box center [837, 535] width 37 height 37
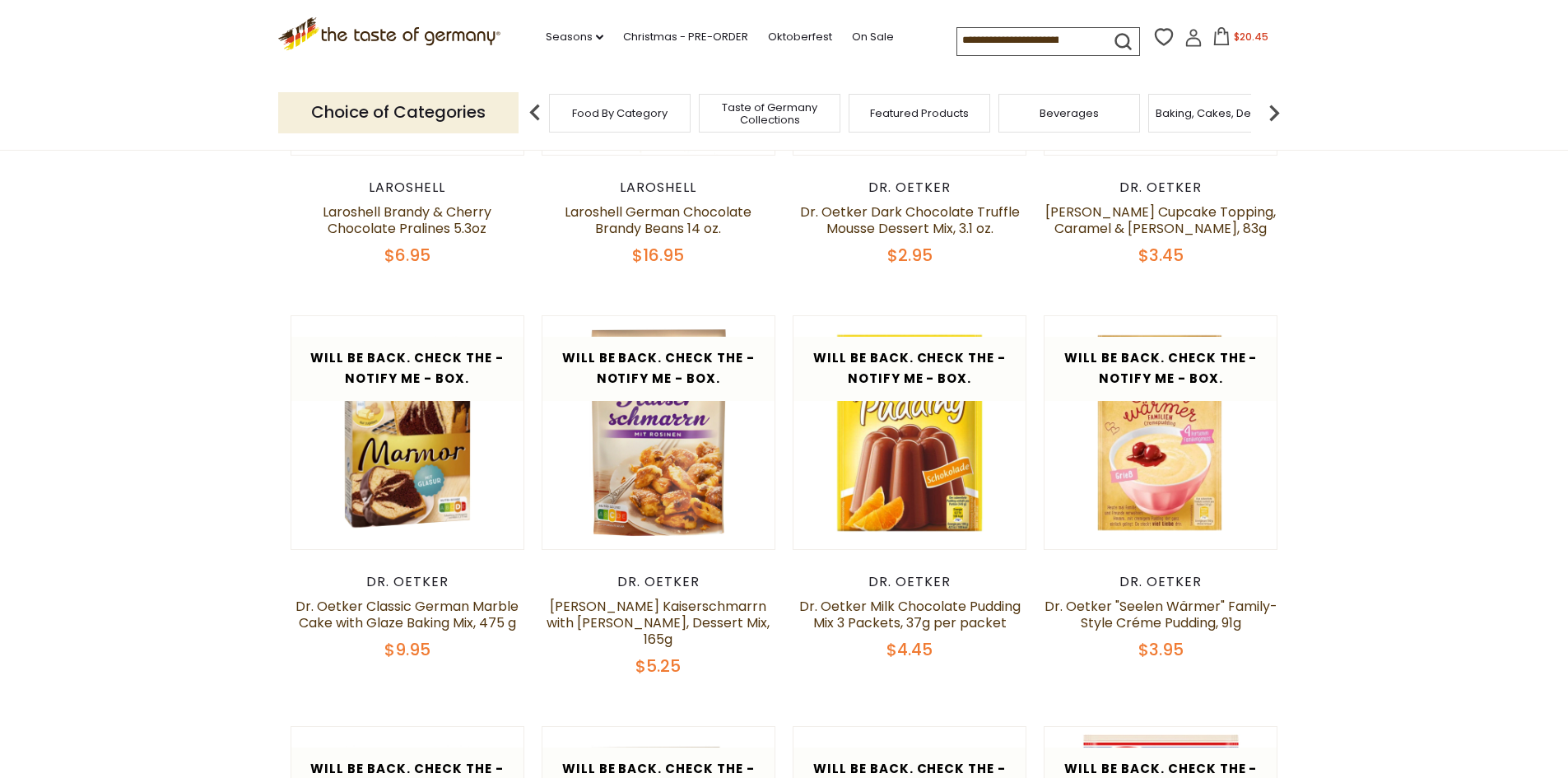
scroll to position [0, 0]
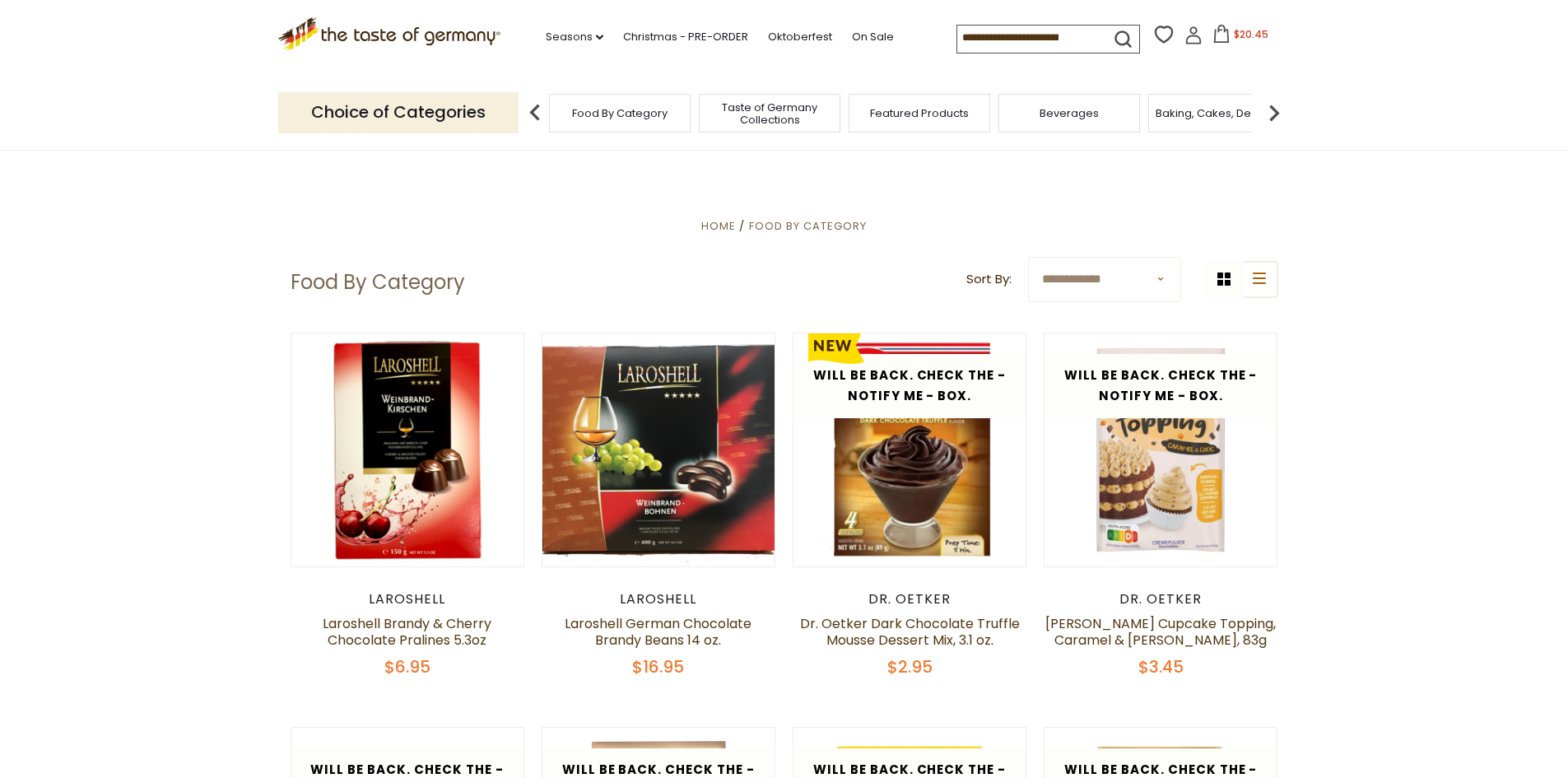
click at [618, 114] on span "Food By Category" at bounding box center [620, 113] width 95 height 12
click at [1281, 110] on img at bounding box center [1274, 113] width 32 height 32
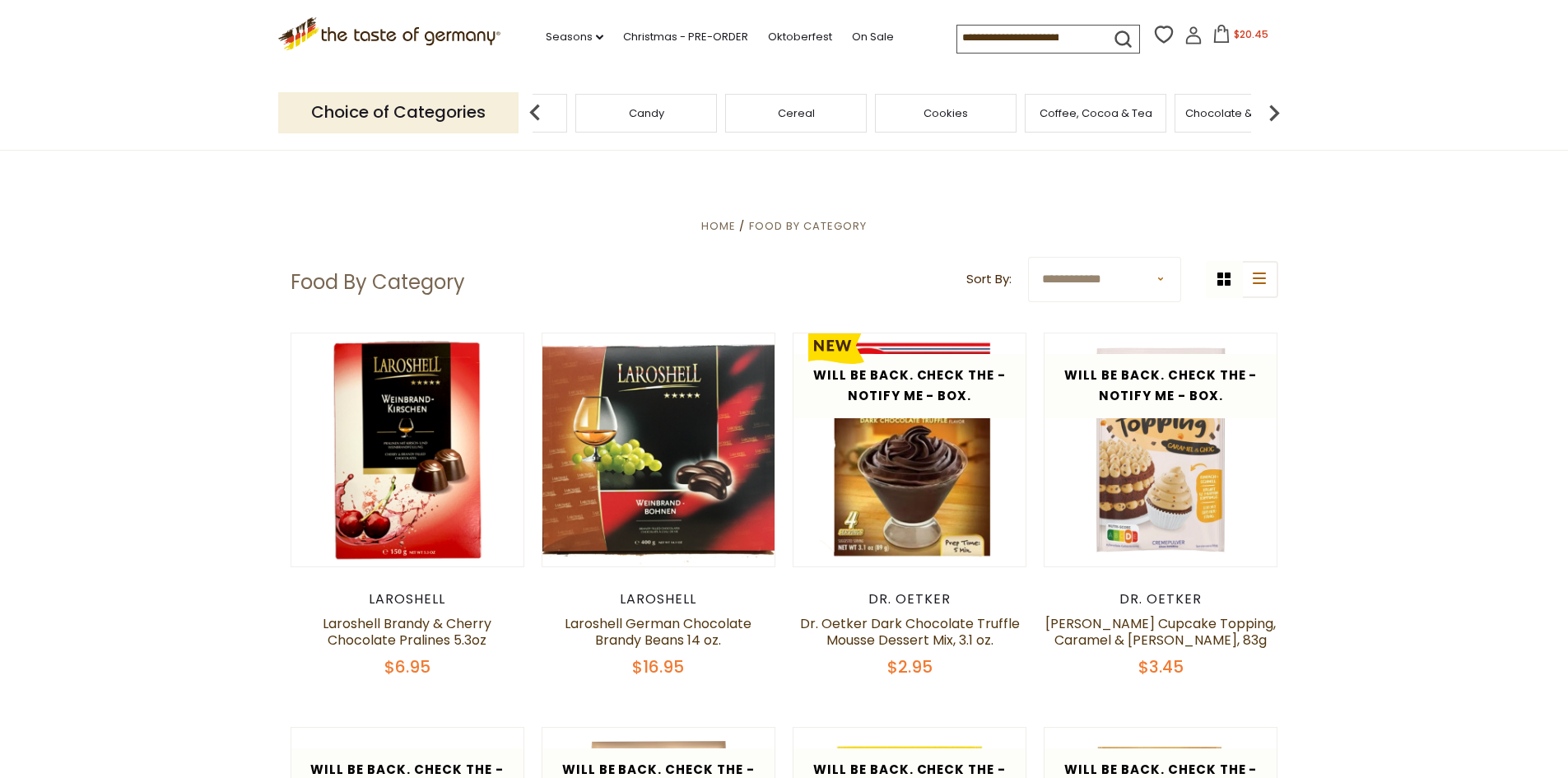
click at [1281, 110] on img at bounding box center [1274, 113] width 32 height 32
click at [884, 116] on span "Condiments, Seasonings" at bounding box center [891, 114] width 132 height 25
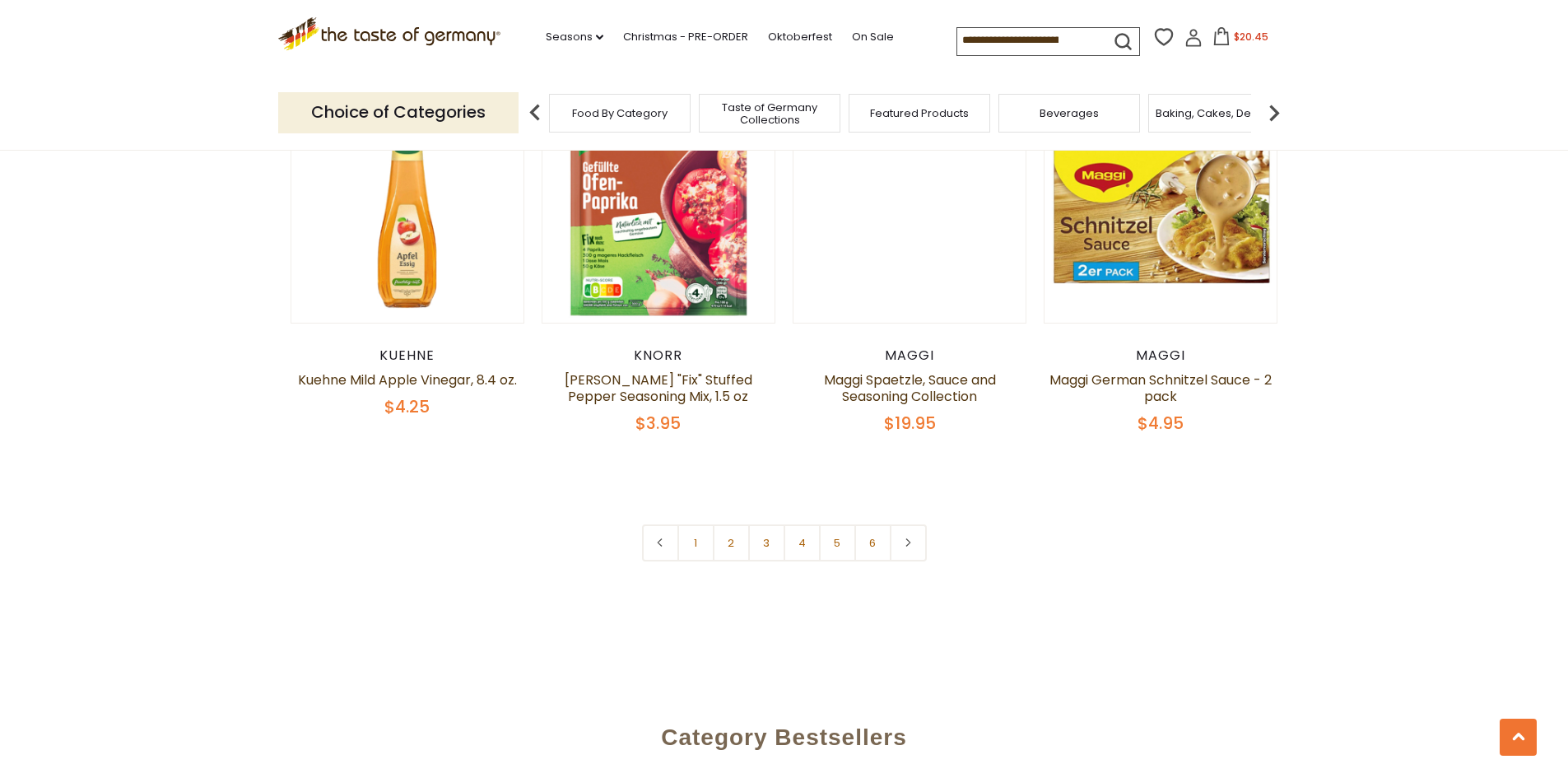
scroll to position [3950, 0]
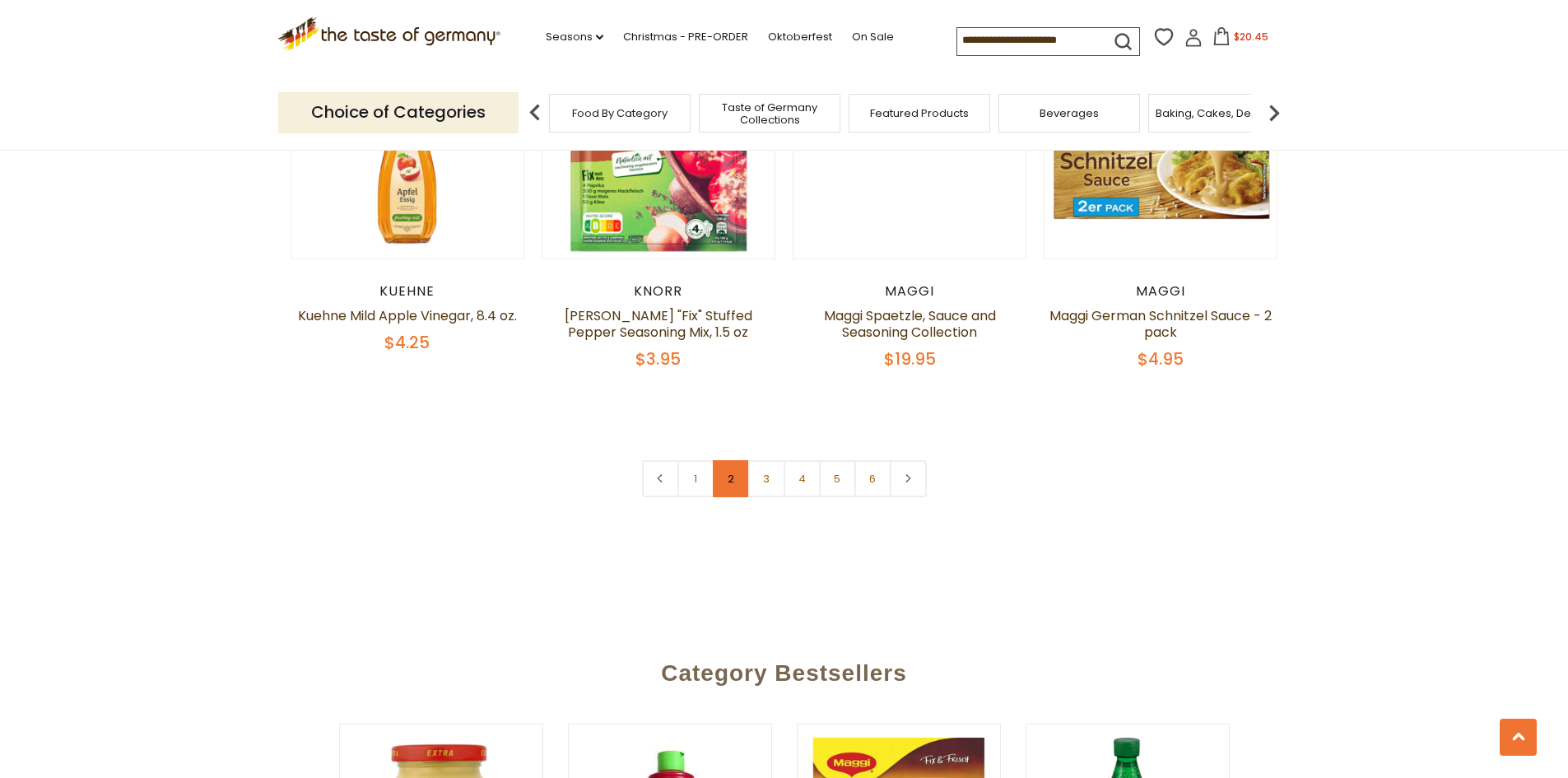
click at [737, 460] on link "2" at bounding box center [731, 478] width 37 height 37
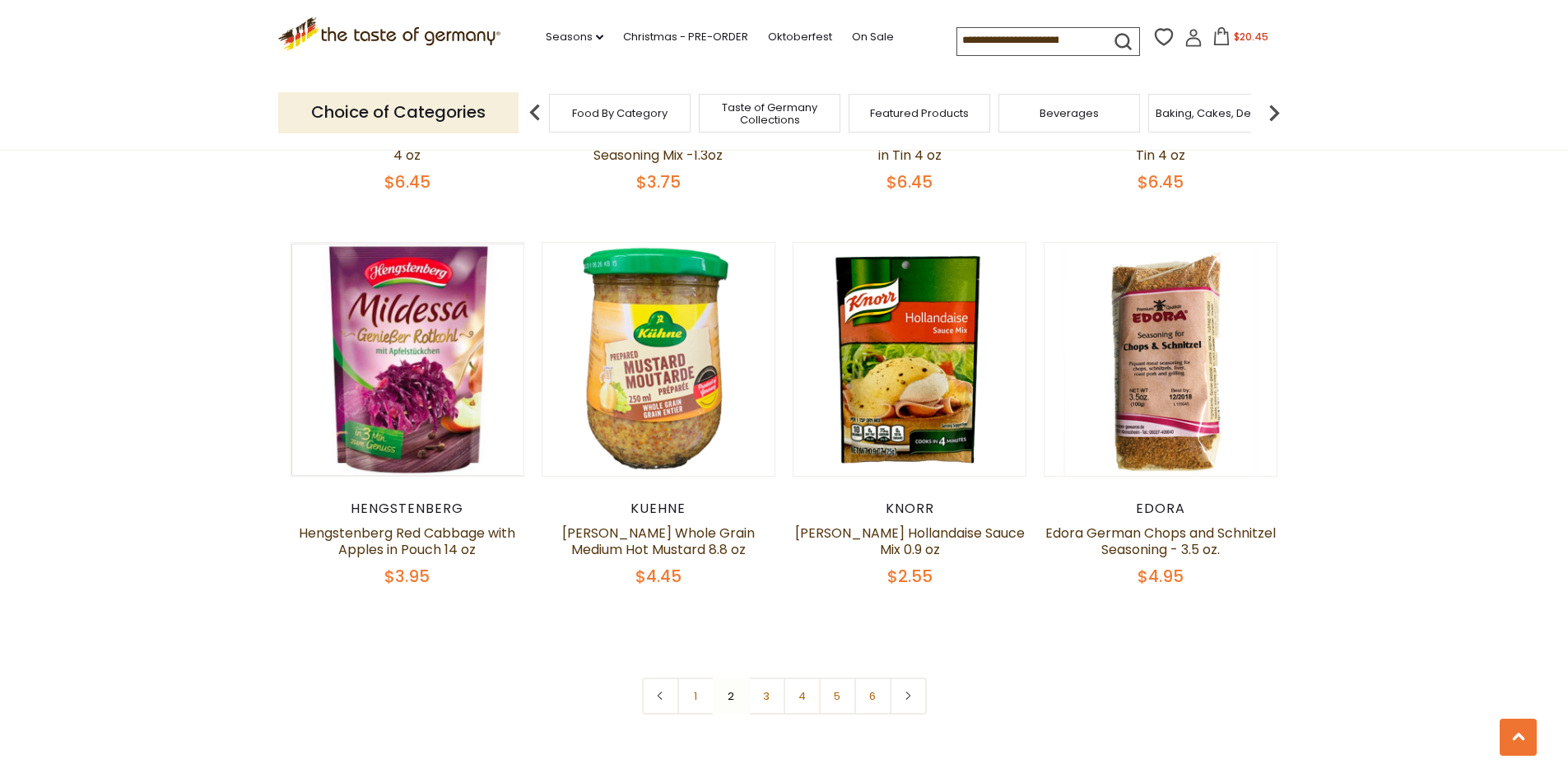
scroll to position [3776, 0]
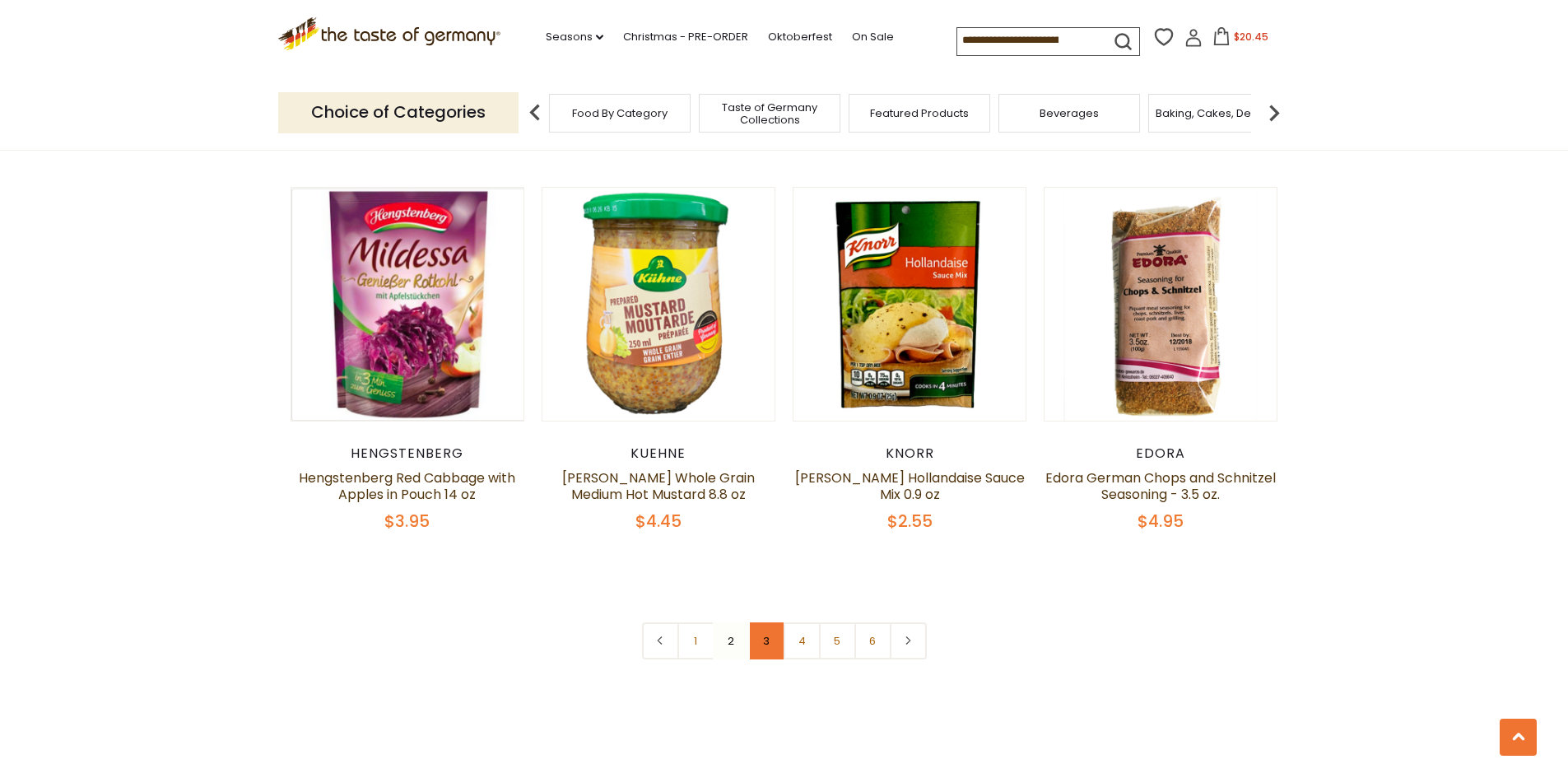
click at [767, 622] on link "3" at bounding box center [767, 641] width 37 height 37
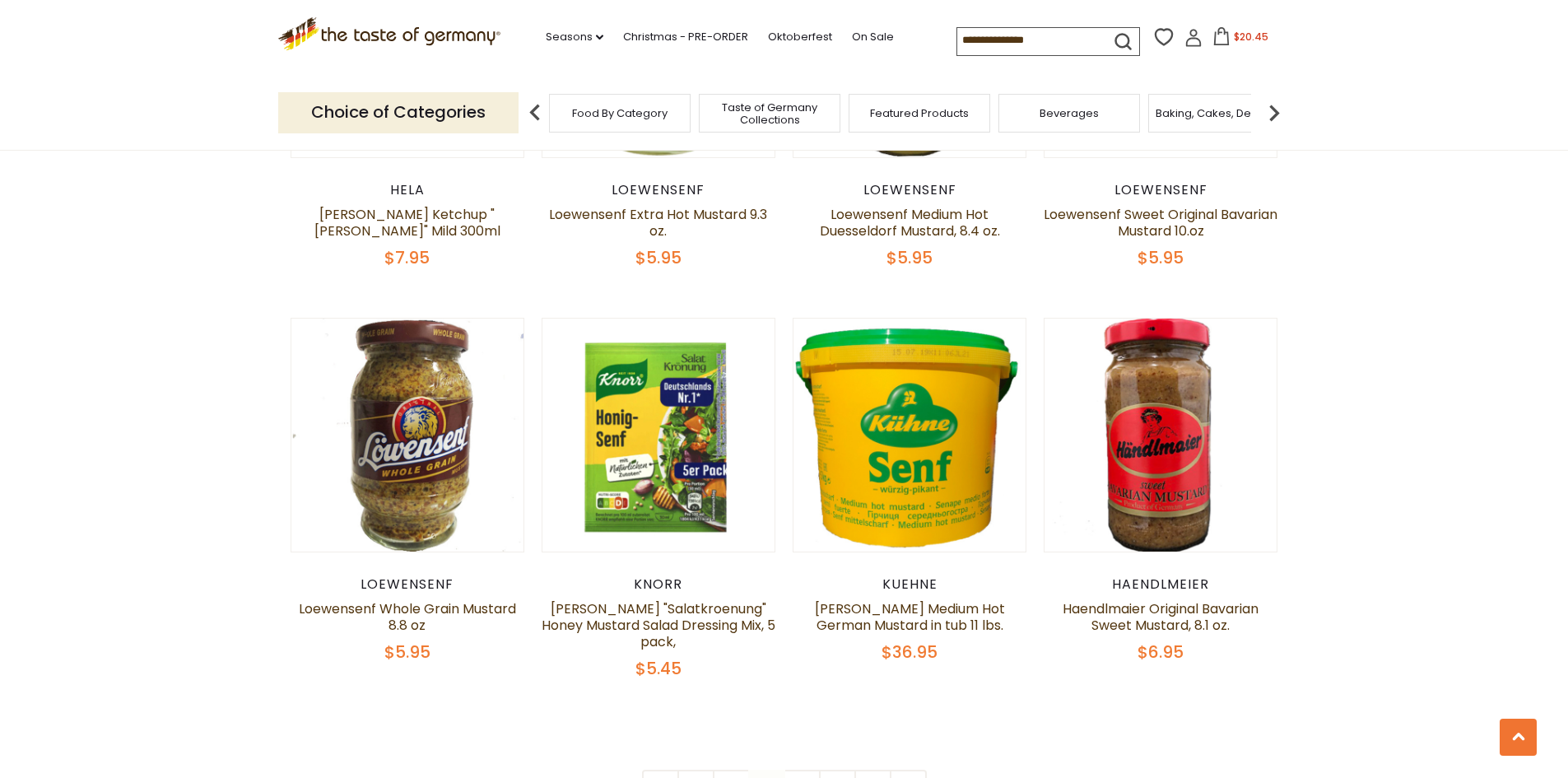
scroll to position [3693, 0]
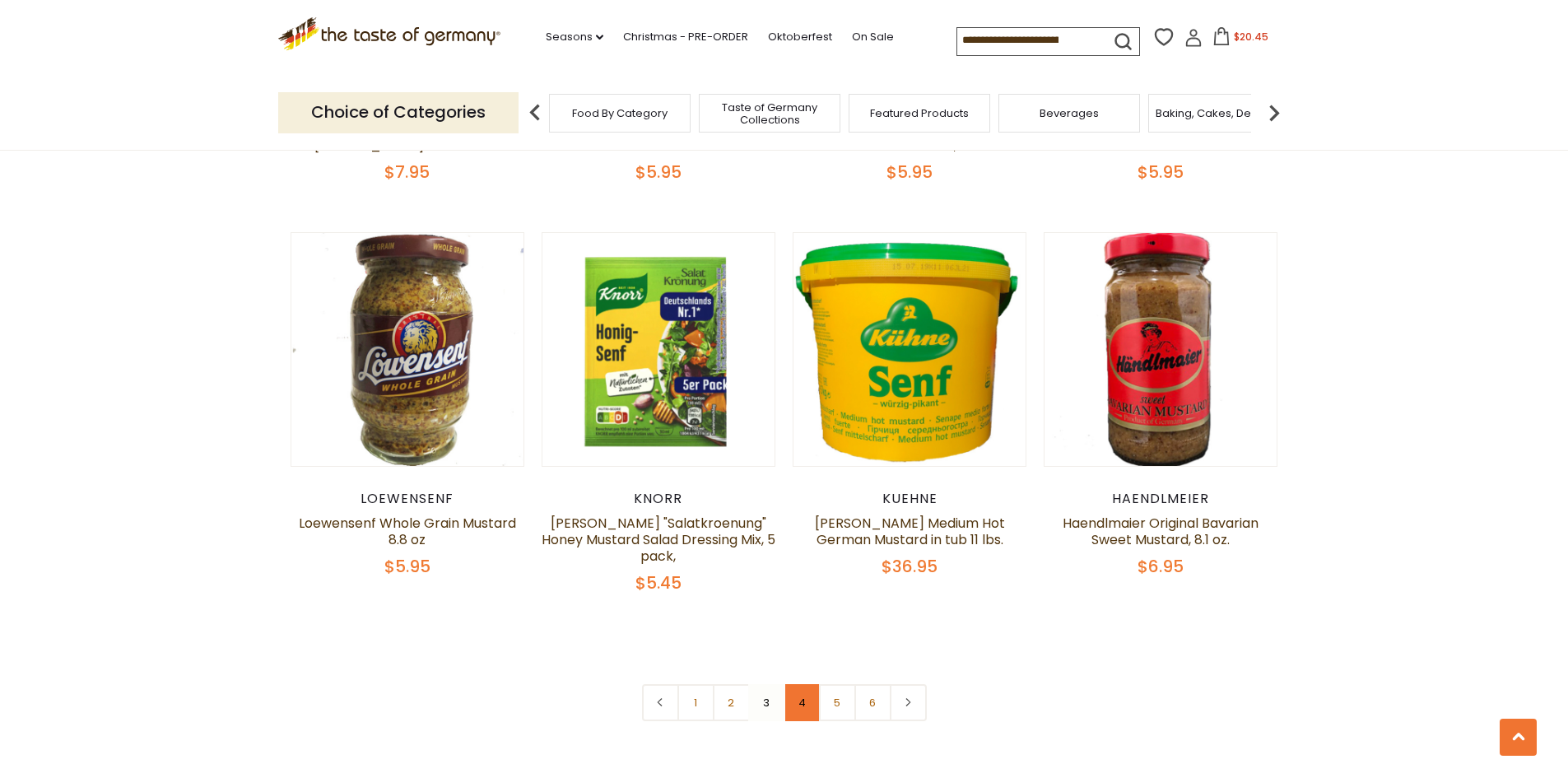
click at [800, 685] on link "4" at bounding box center [802, 702] width 37 height 37
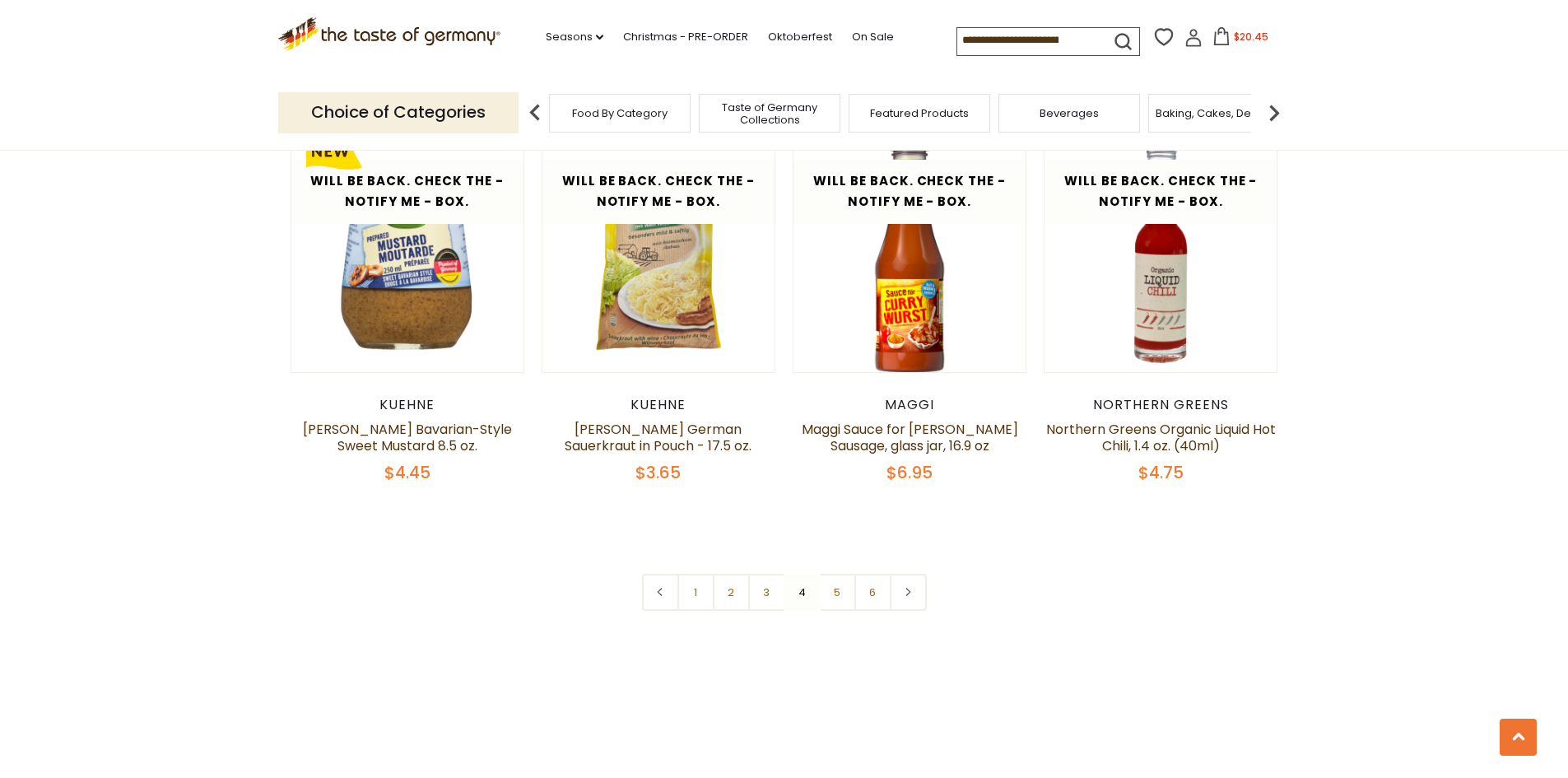
scroll to position [3858, 0]
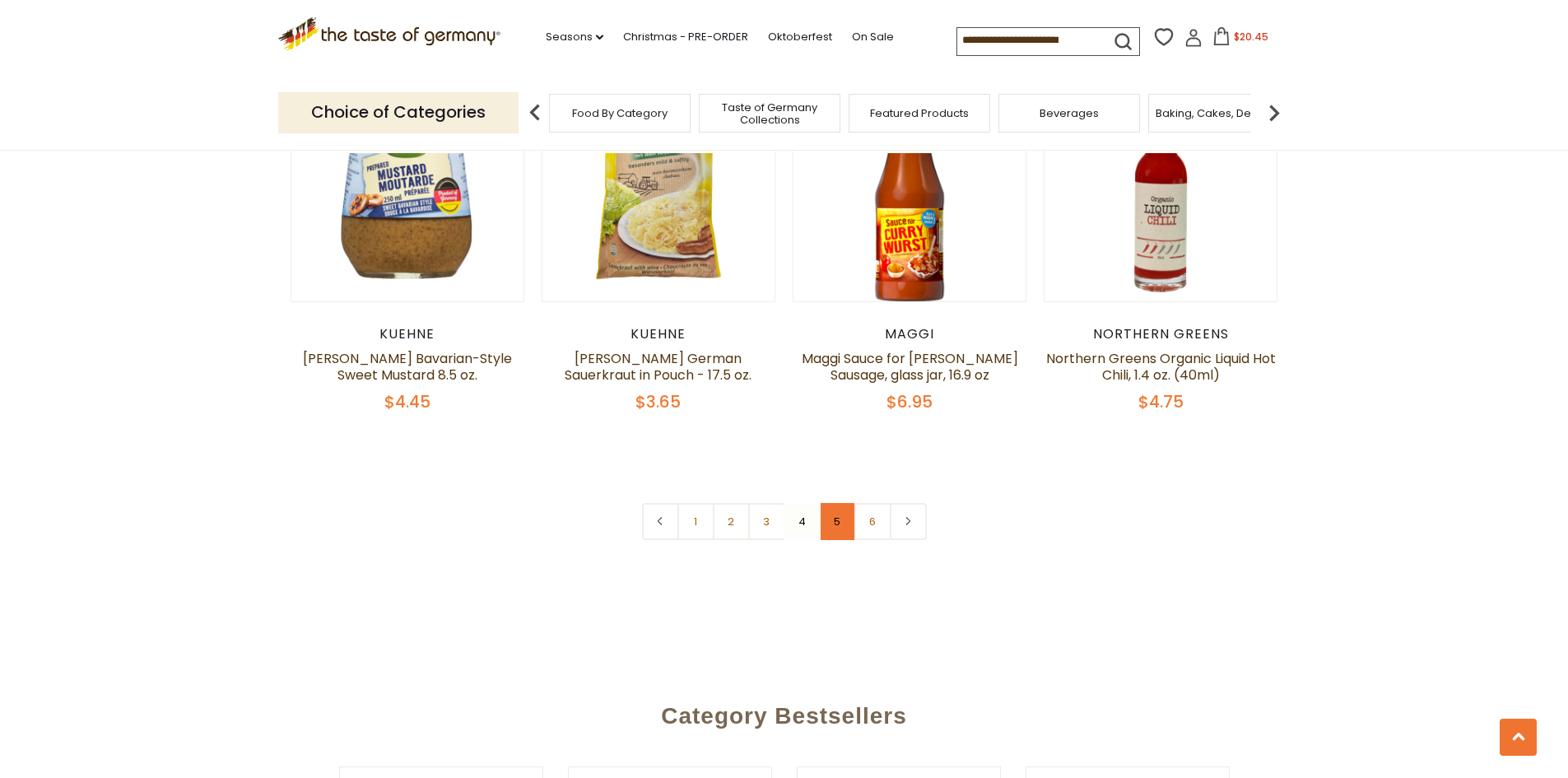
click at [837, 503] on link "5" at bounding box center [837, 521] width 37 height 37
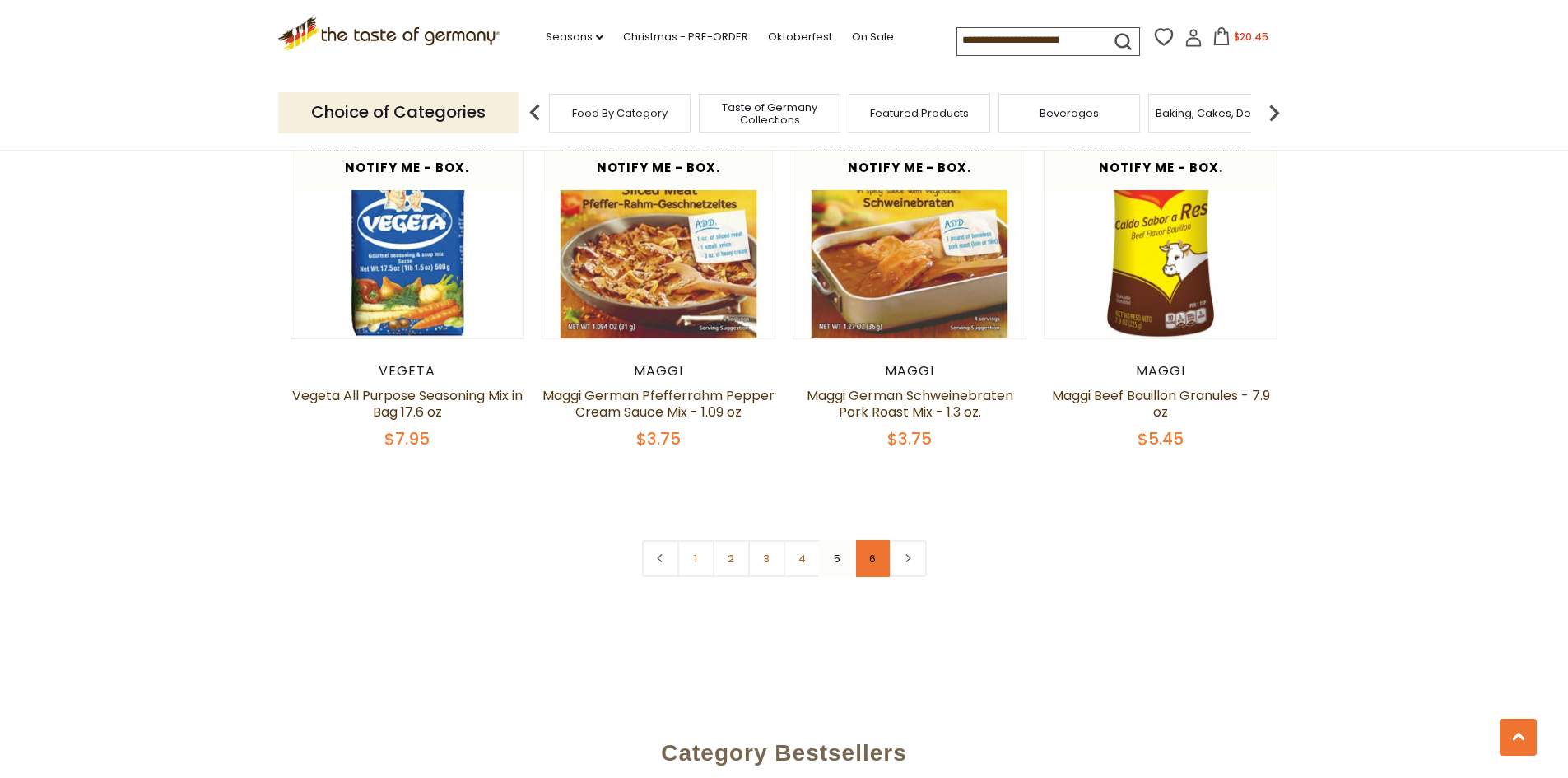
click at [874, 540] on link "6" at bounding box center [873, 558] width 37 height 37
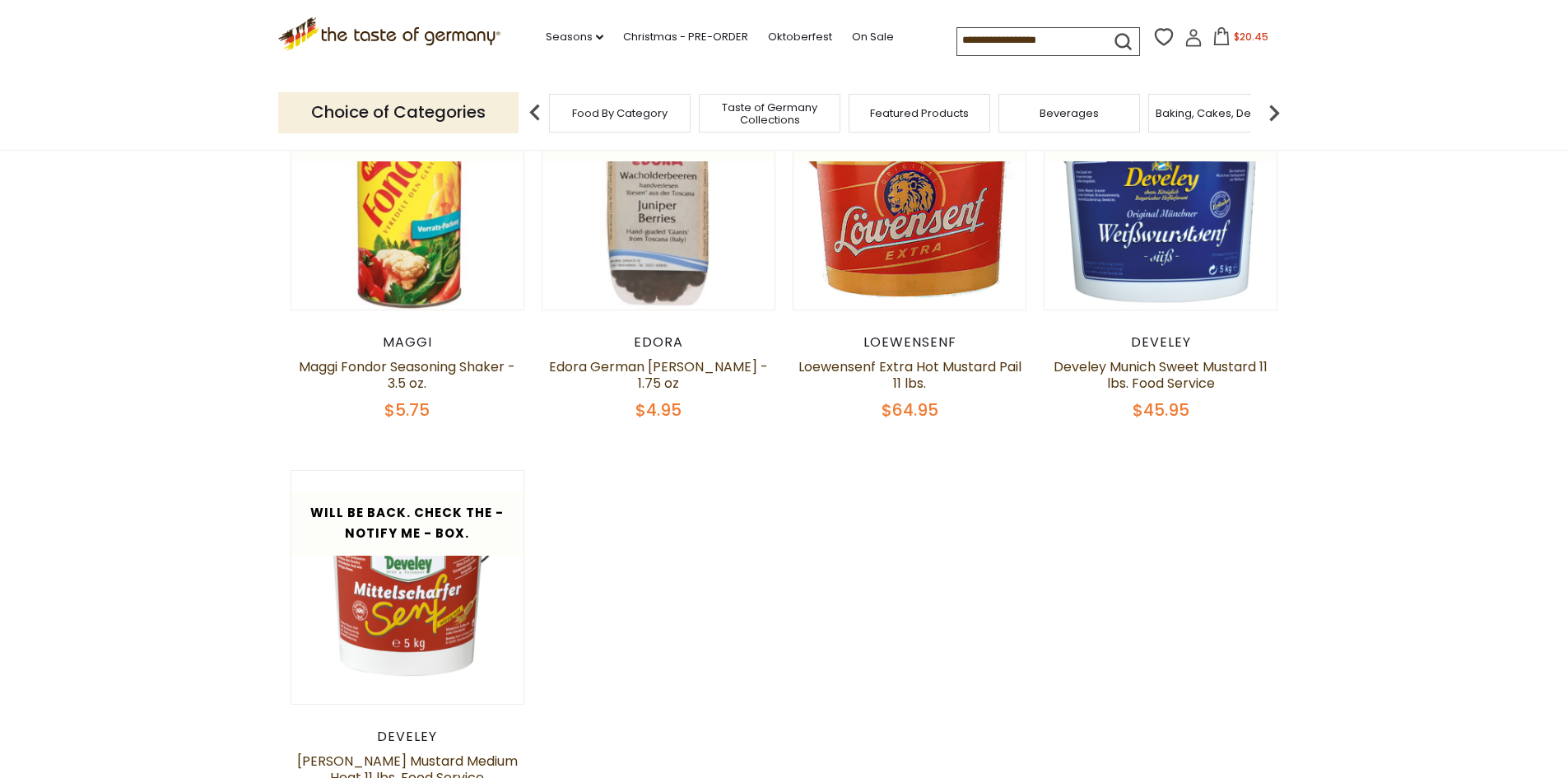
scroll to position [73, 0]
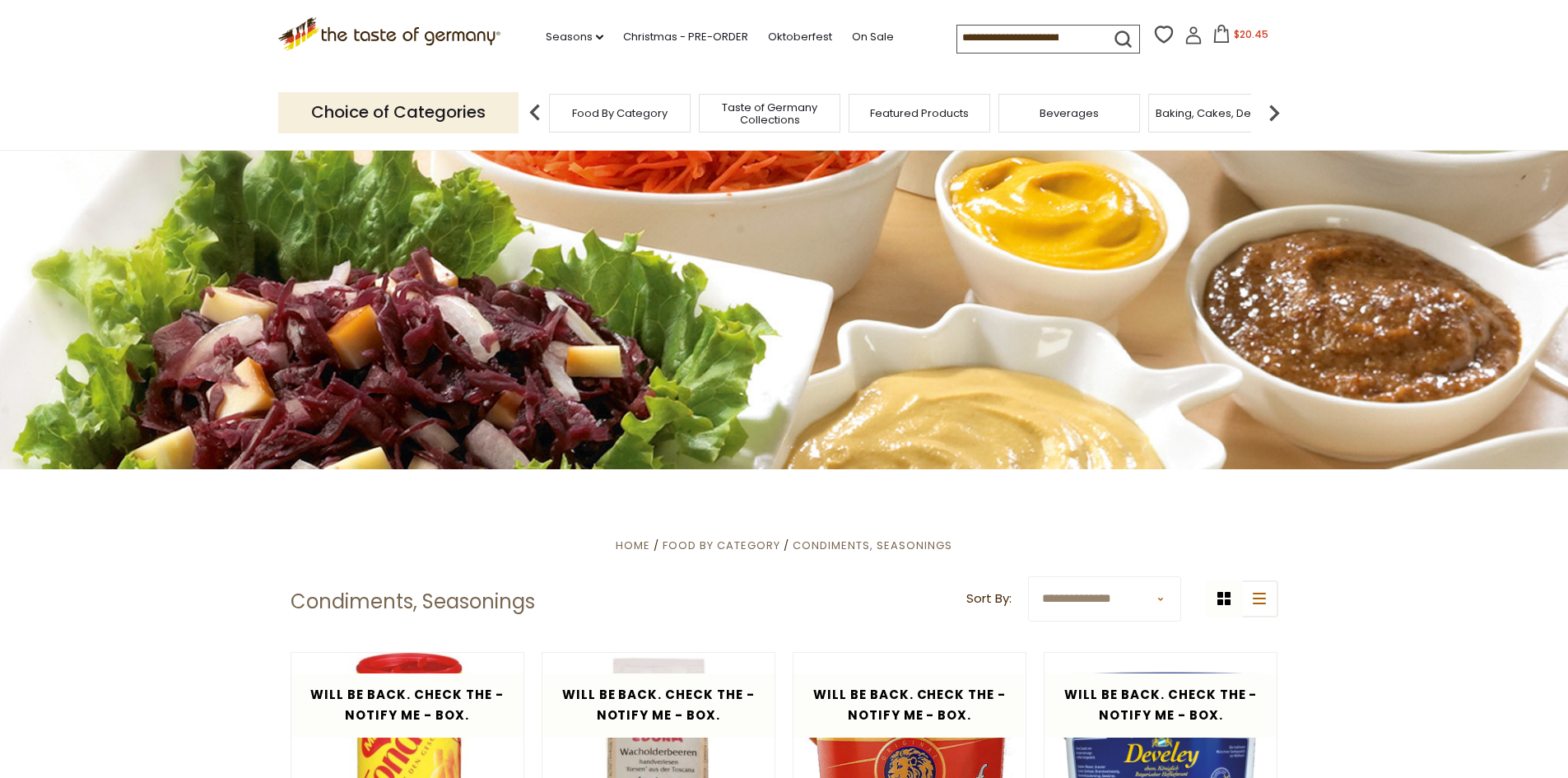
click at [1273, 111] on img at bounding box center [1274, 113] width 32 height 32
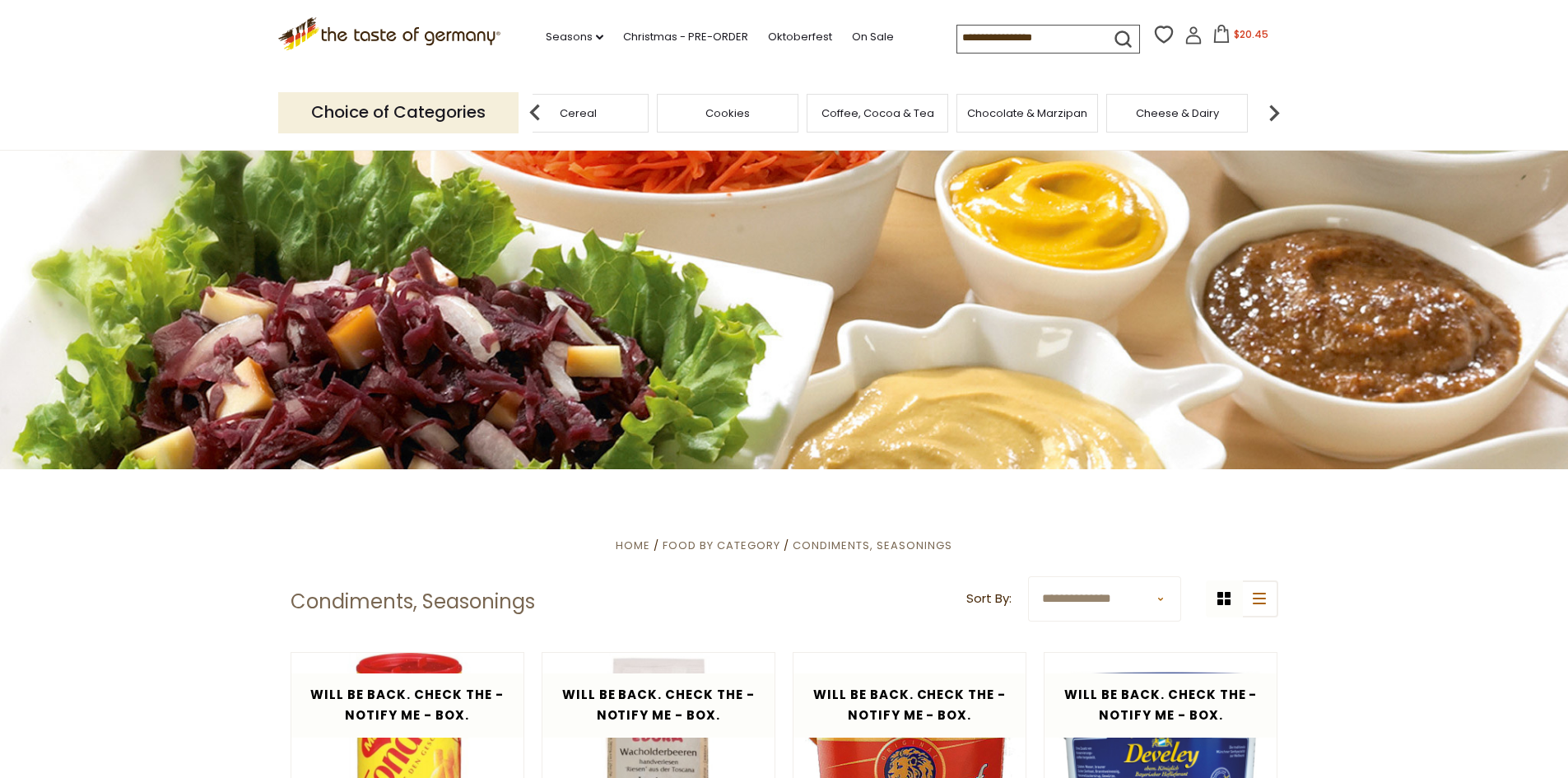
click at [1273, 111] on img at bounding box center [1274, 113] width 32 height 32
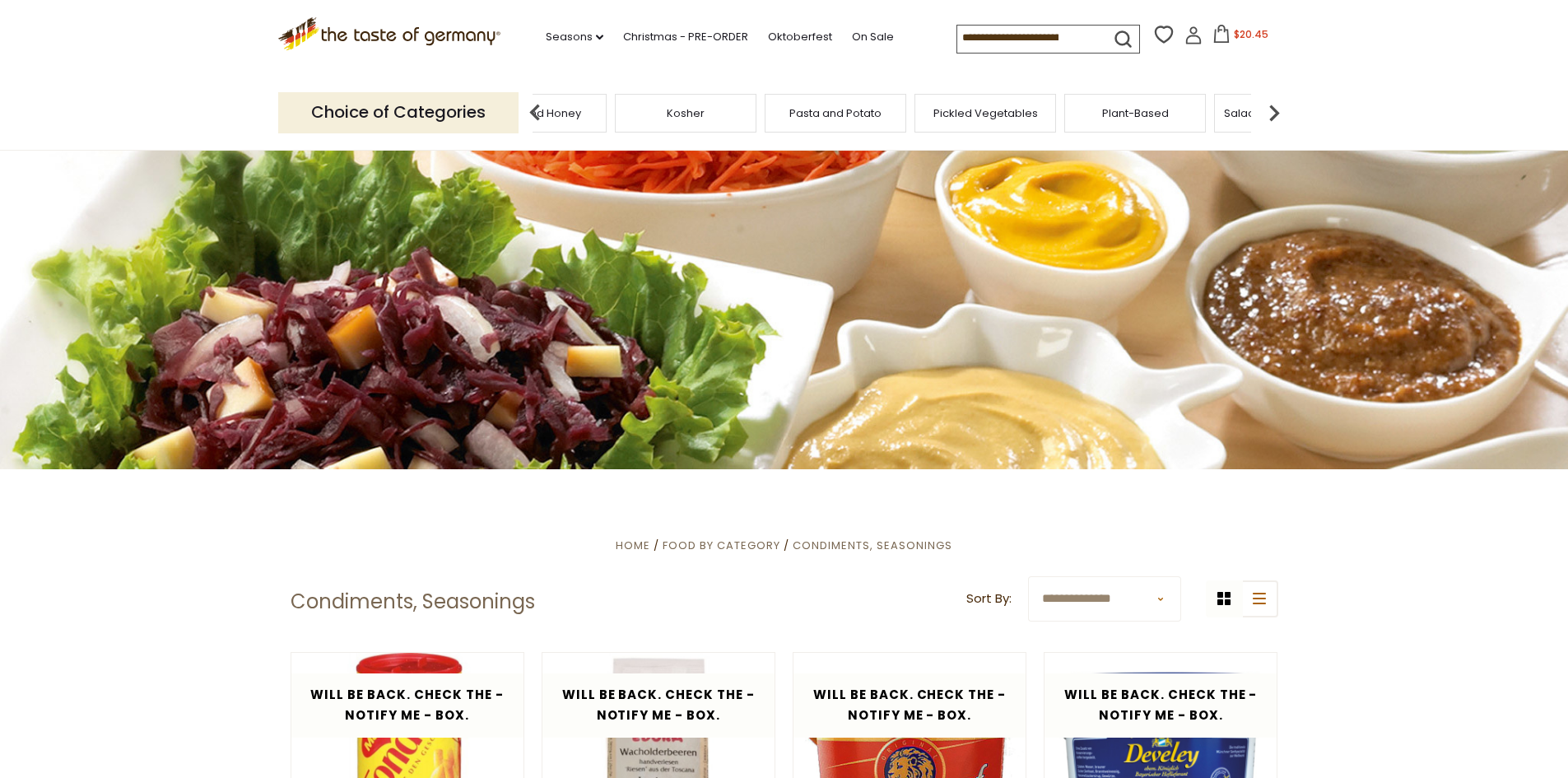
click at [1273, 111] on img at bounding box center [1274, 113] width 32 height 32
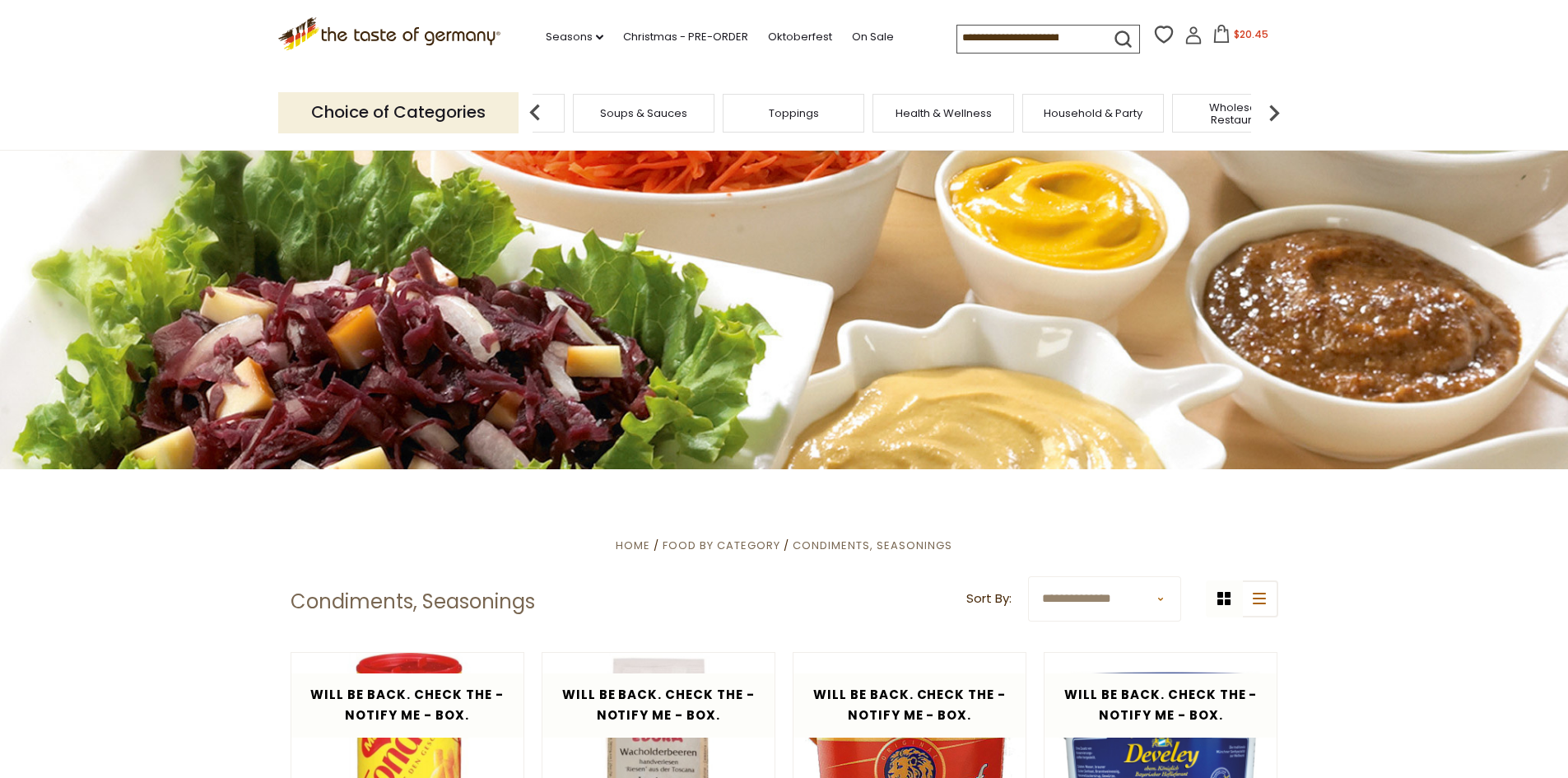
click at [1273, 111] on img at bounding box center [1274, 113] width 32 height 32
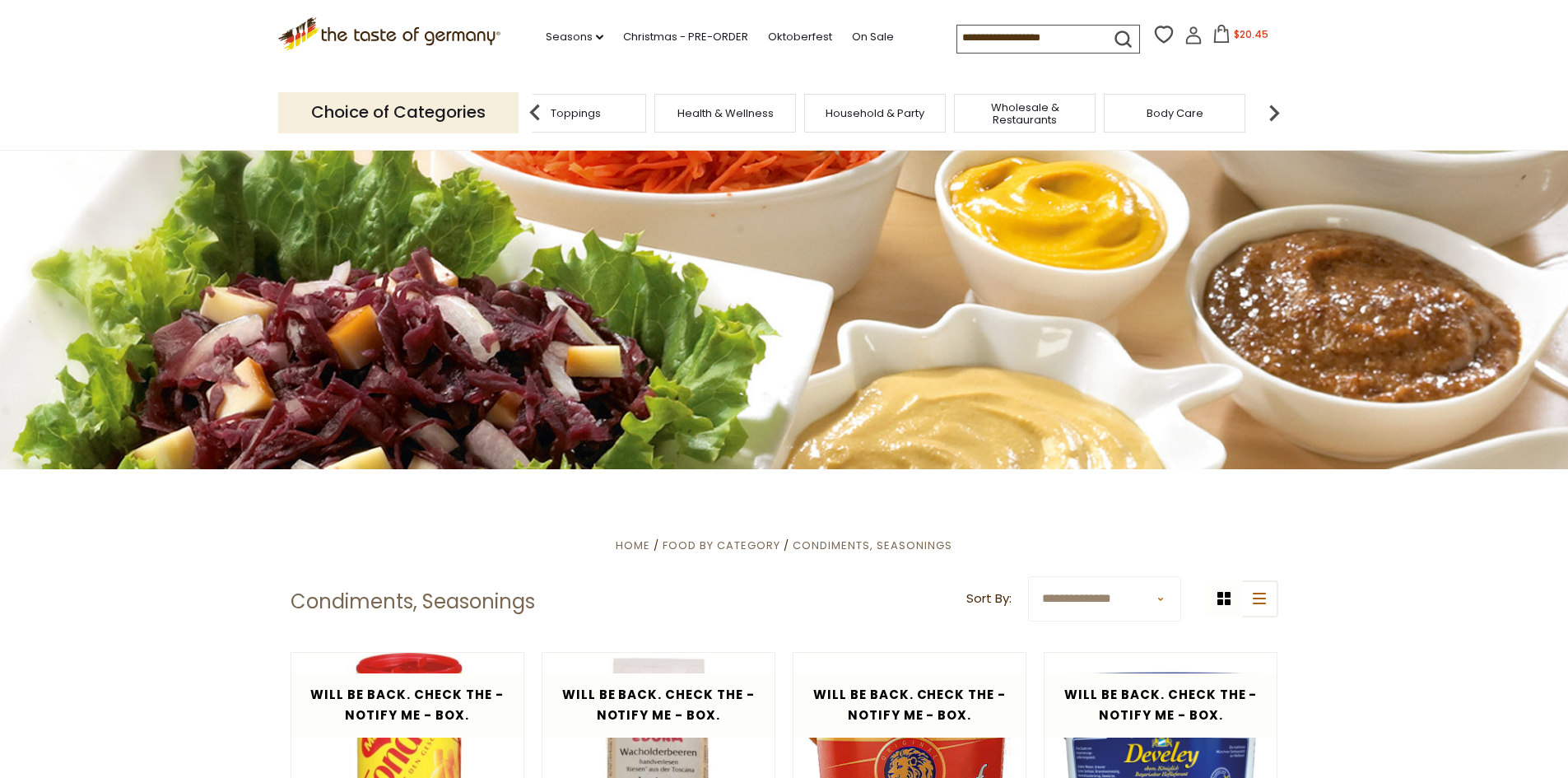
click at [1273, 111] on img at bounding box center [1274, 113] width 32 height 32
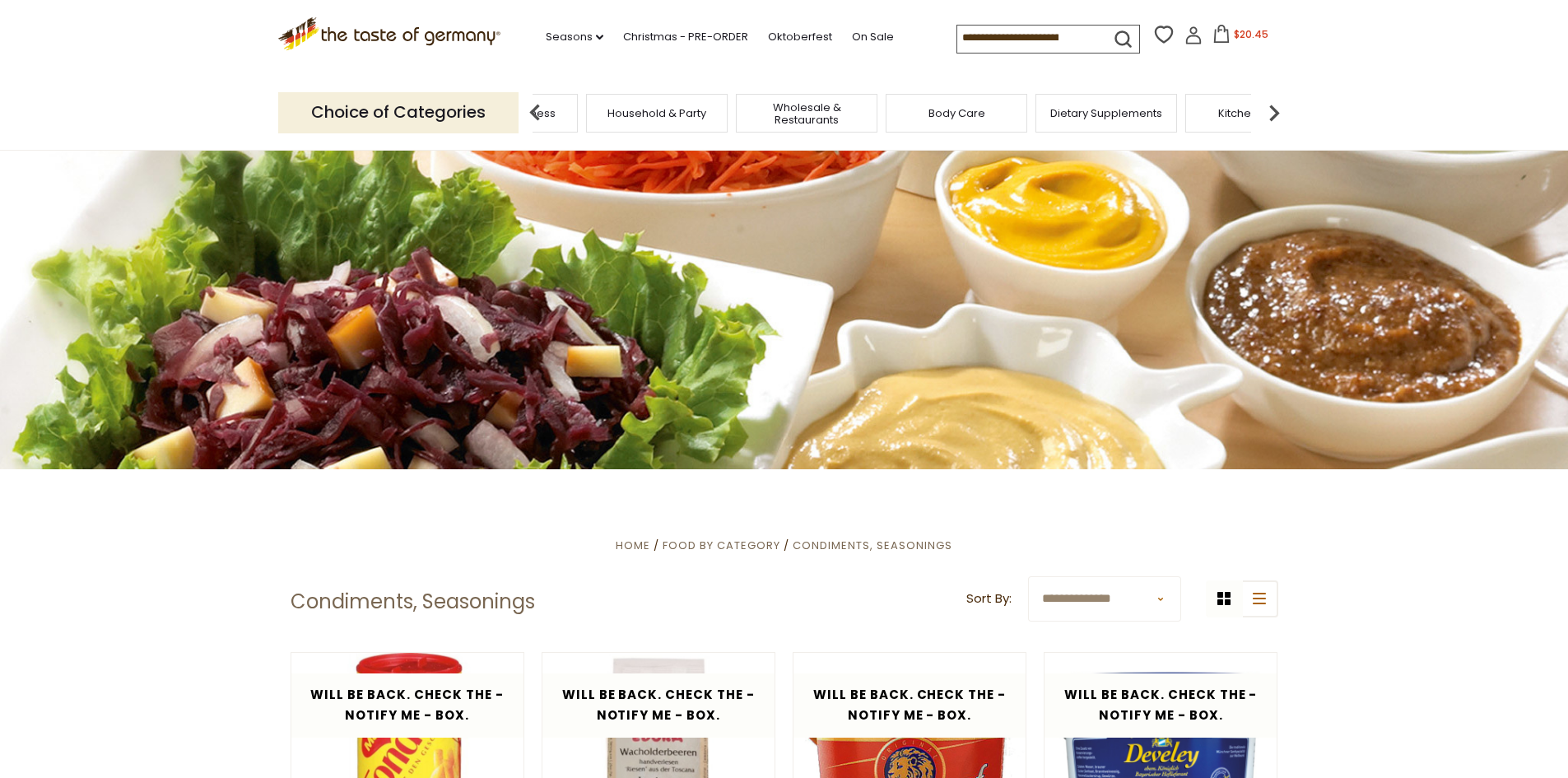
click at [1273, 111] on img at bounding box center [1274, 113] width 32 height 32
click at [728, 122] on div "Kitchen & Bath" at bounding box center [748, 113] width 141 height 39
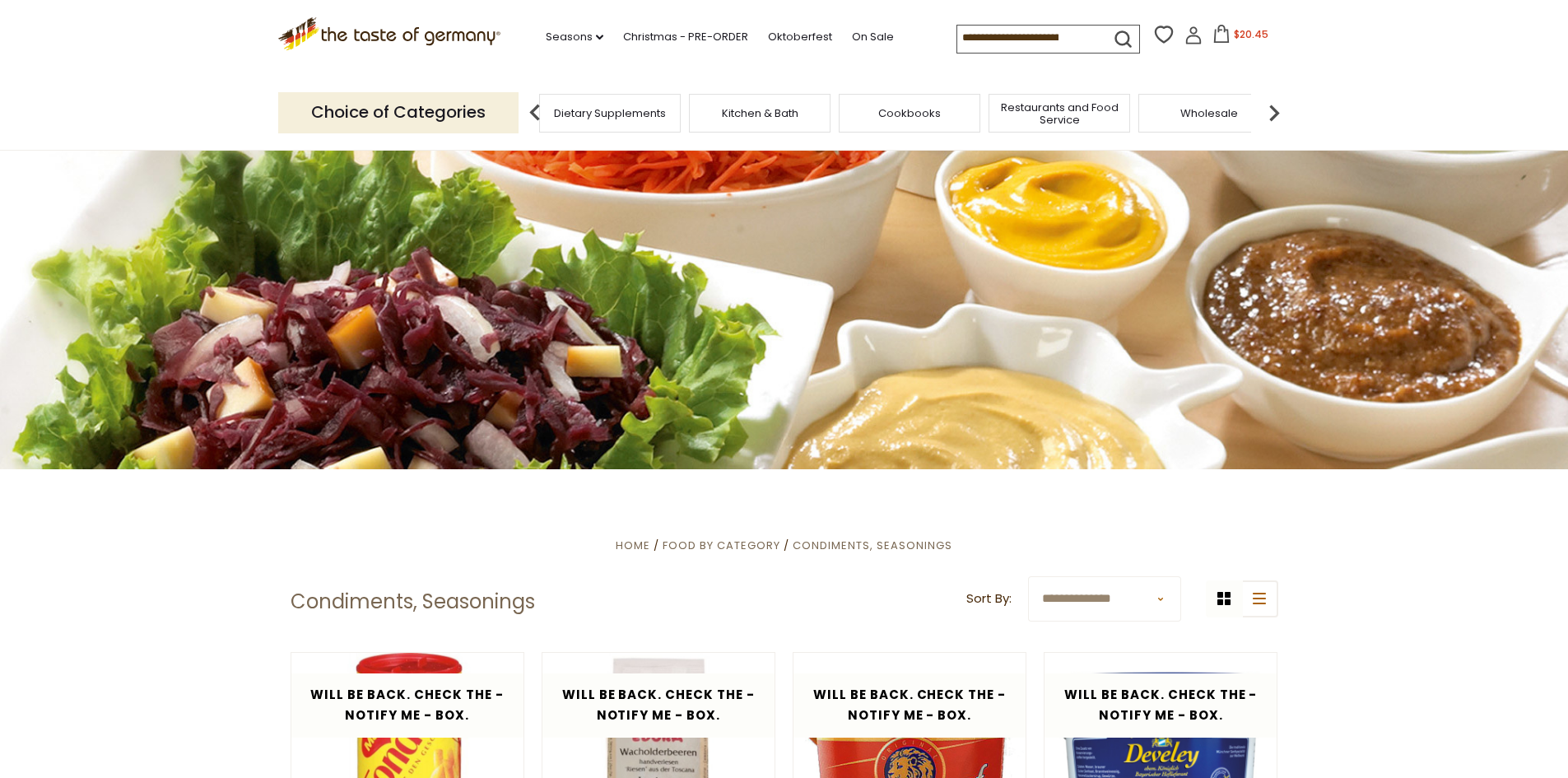
click at [752, 116] on span "Kitchen & Bath" at bounding box center [760, 113] width 76 height 12
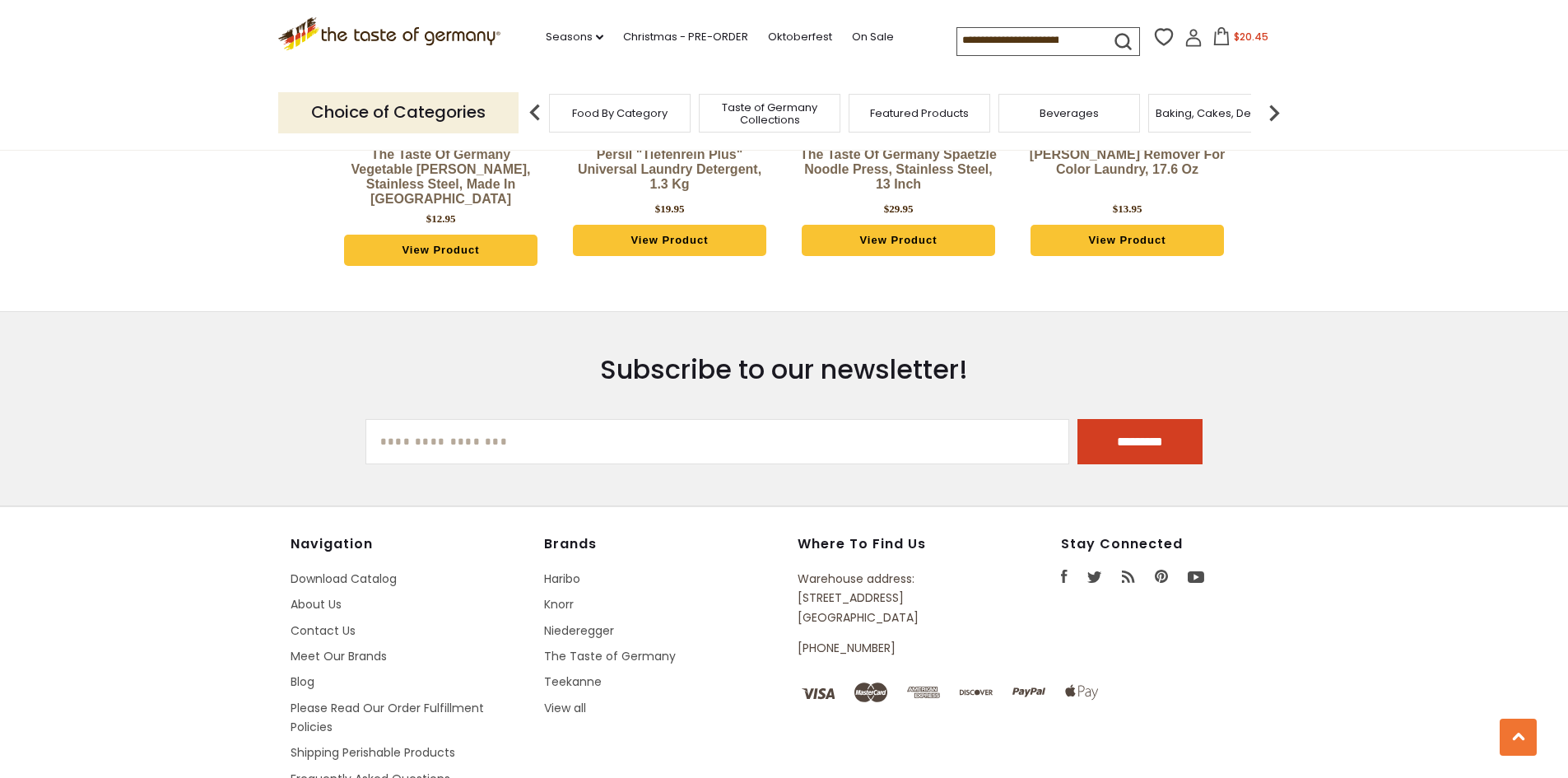
scroll to position [1946, 0]
